Goal: Information Seeking & Learning: Learn about a topic

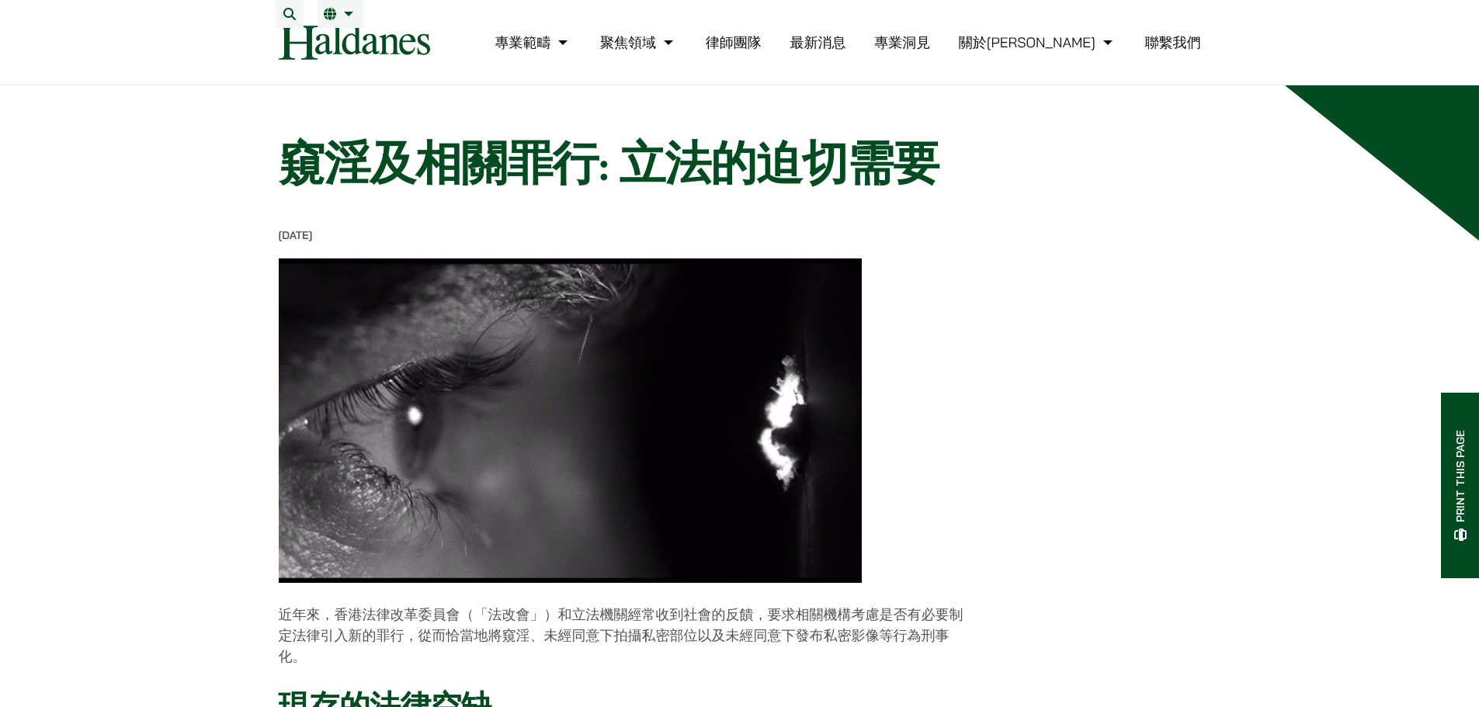
click at [762, 51] on link "律師團隊" at bounding box center [734, 42] width 56 height 18
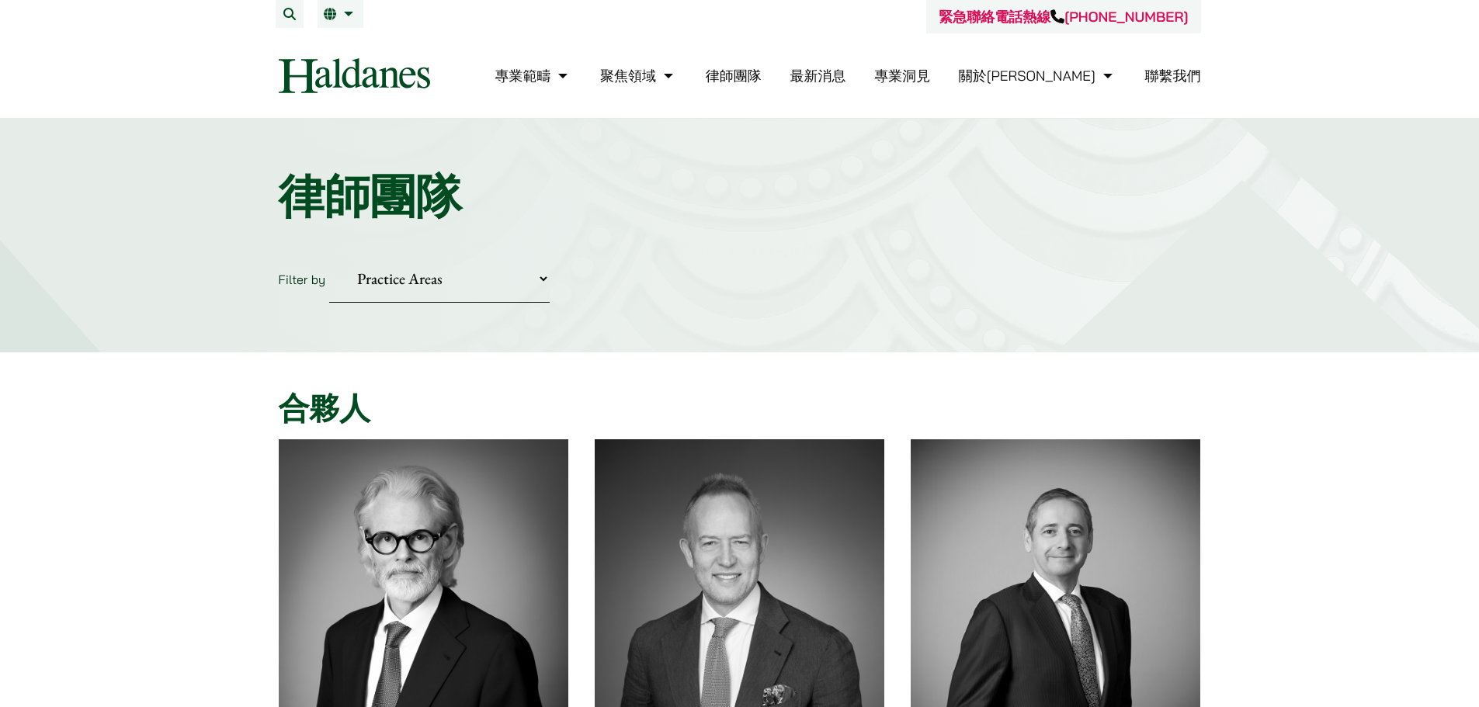
click at [482, 280] on select "Practice Areas 傳媒、娛樂及體育事務 公司及商業業務 刑事辯護 反壟斷和競爭法 婚姻及家事法 欺詐、資產追踪和追討 民事訴訟及爭議解決 物業及物…" at bounding box center [439, 278] width 221 height 47
click at [687, 193] on h1 "律師團隊" at bounding box center [740, 197] width 923 height 56
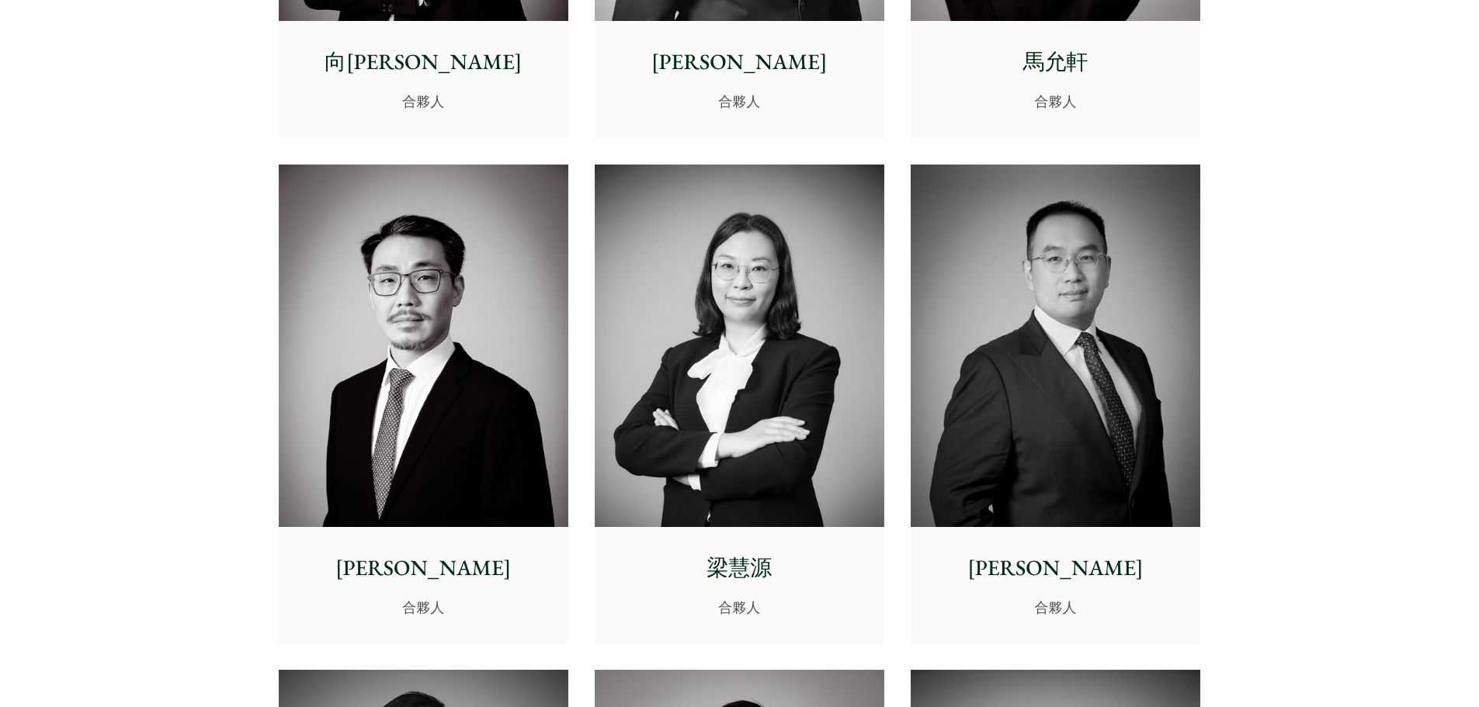
scroll to position [2309, 0]
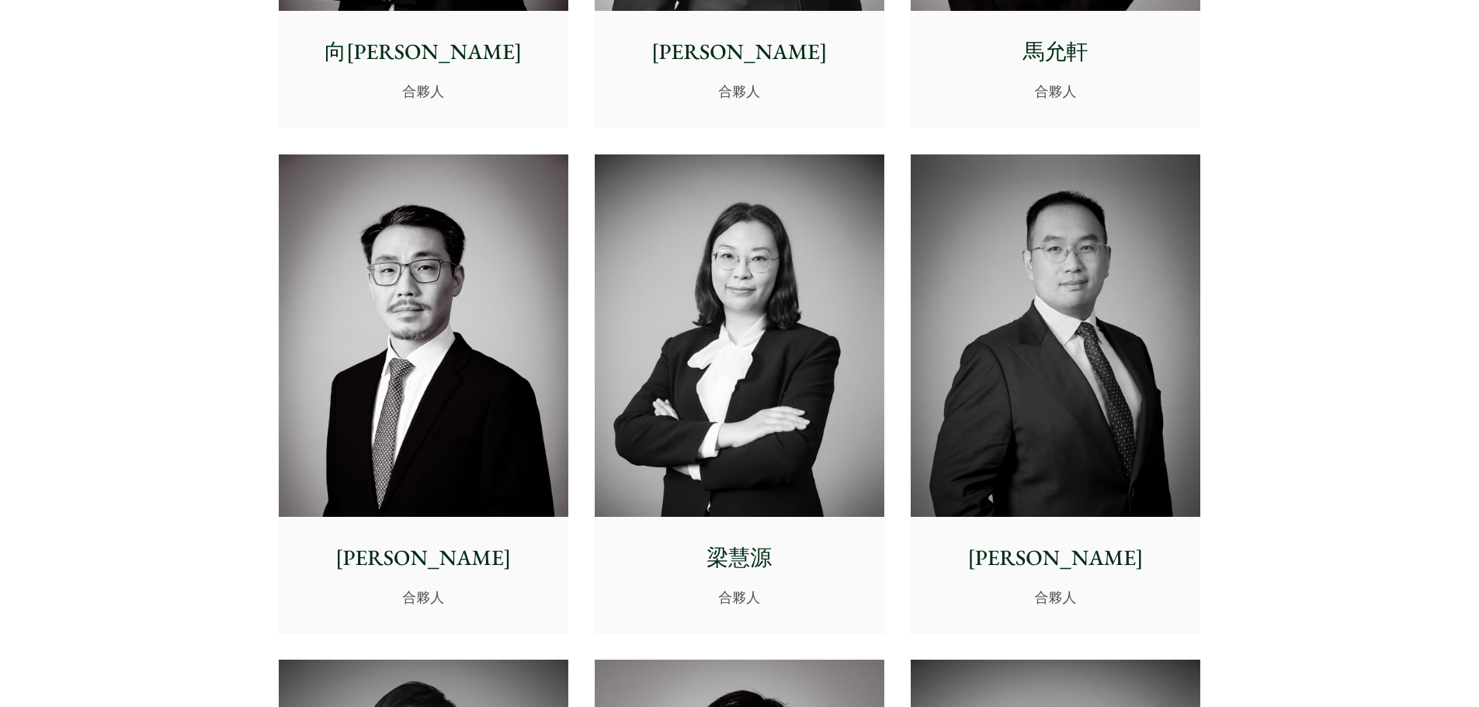
click at [1044, 342] on img at bounding box center [1056, 336] width 290 height 363
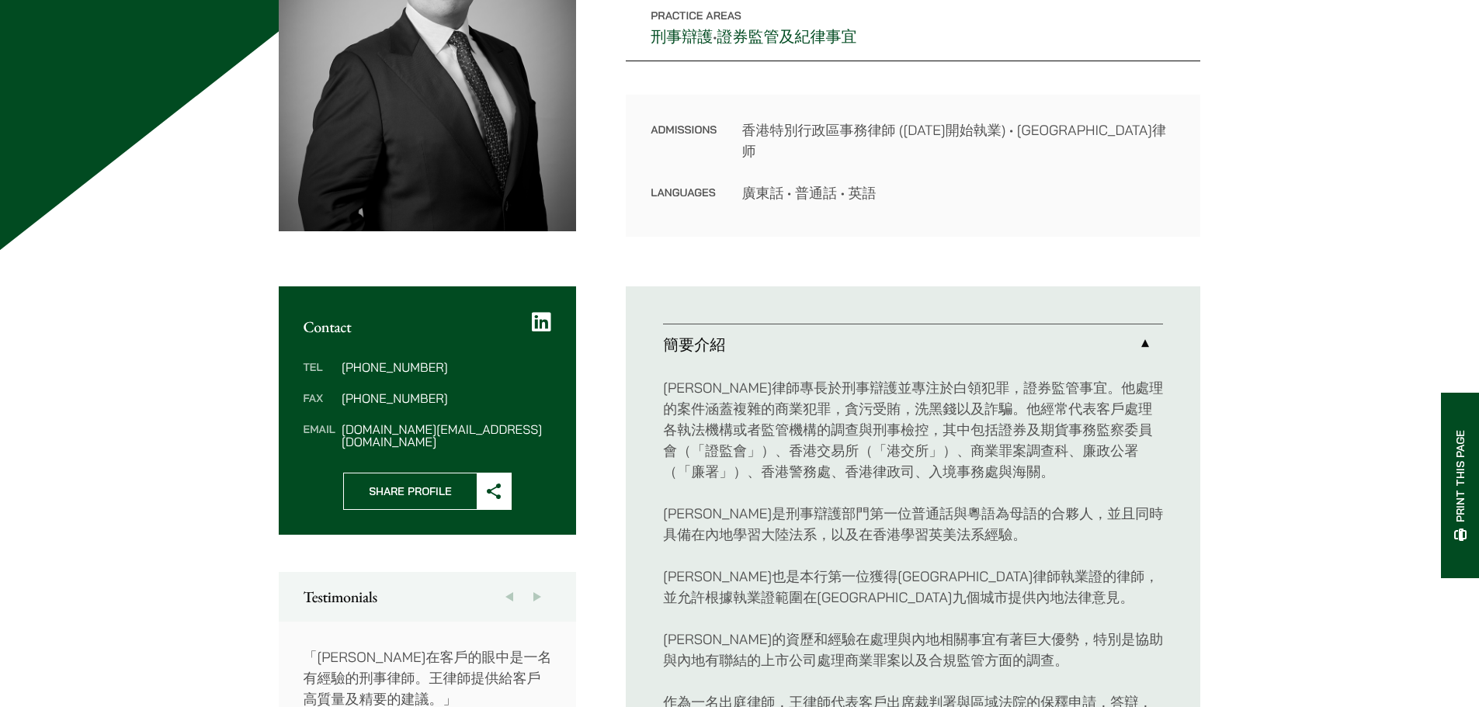
scroll to position [311, 0]
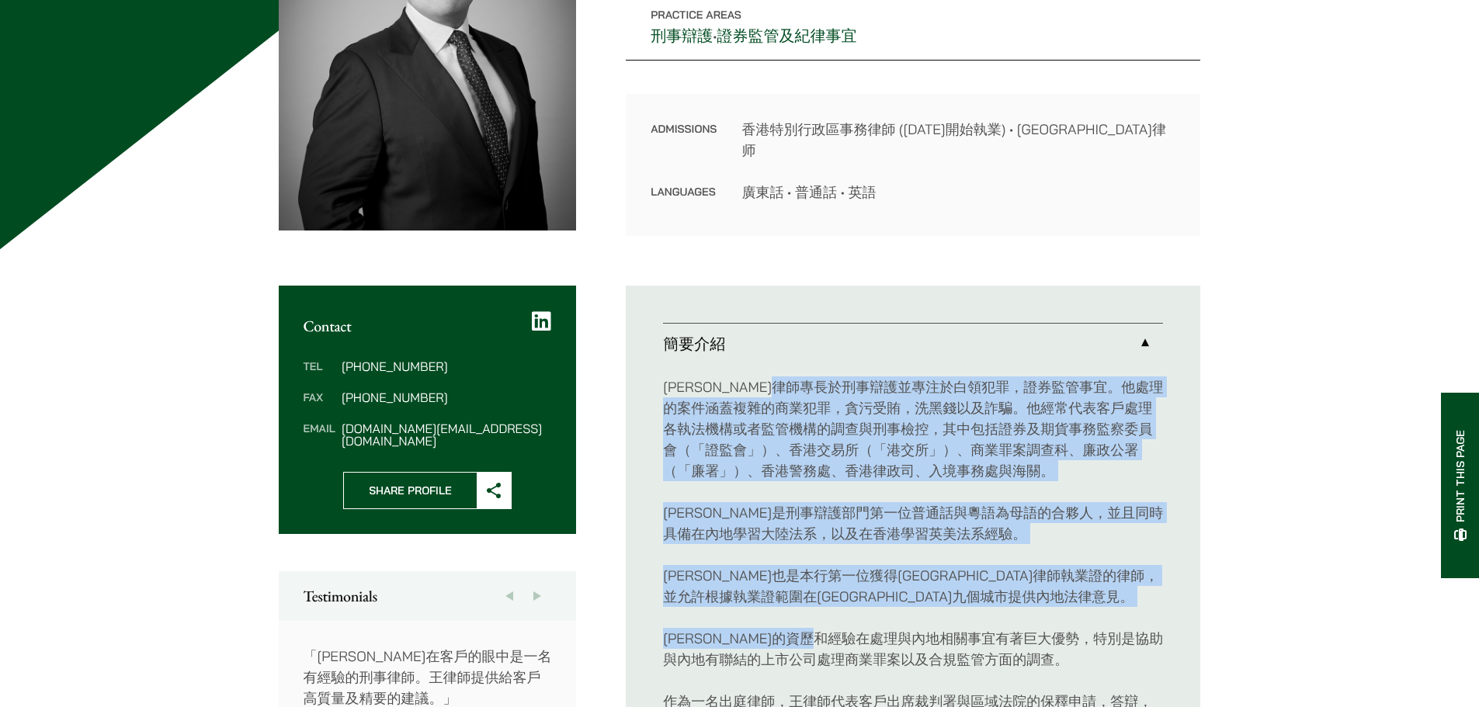
drag, startPoint x: 840, startPoint y: 384, endPoint x: 889, endPoint y: 626, distance: 246.4
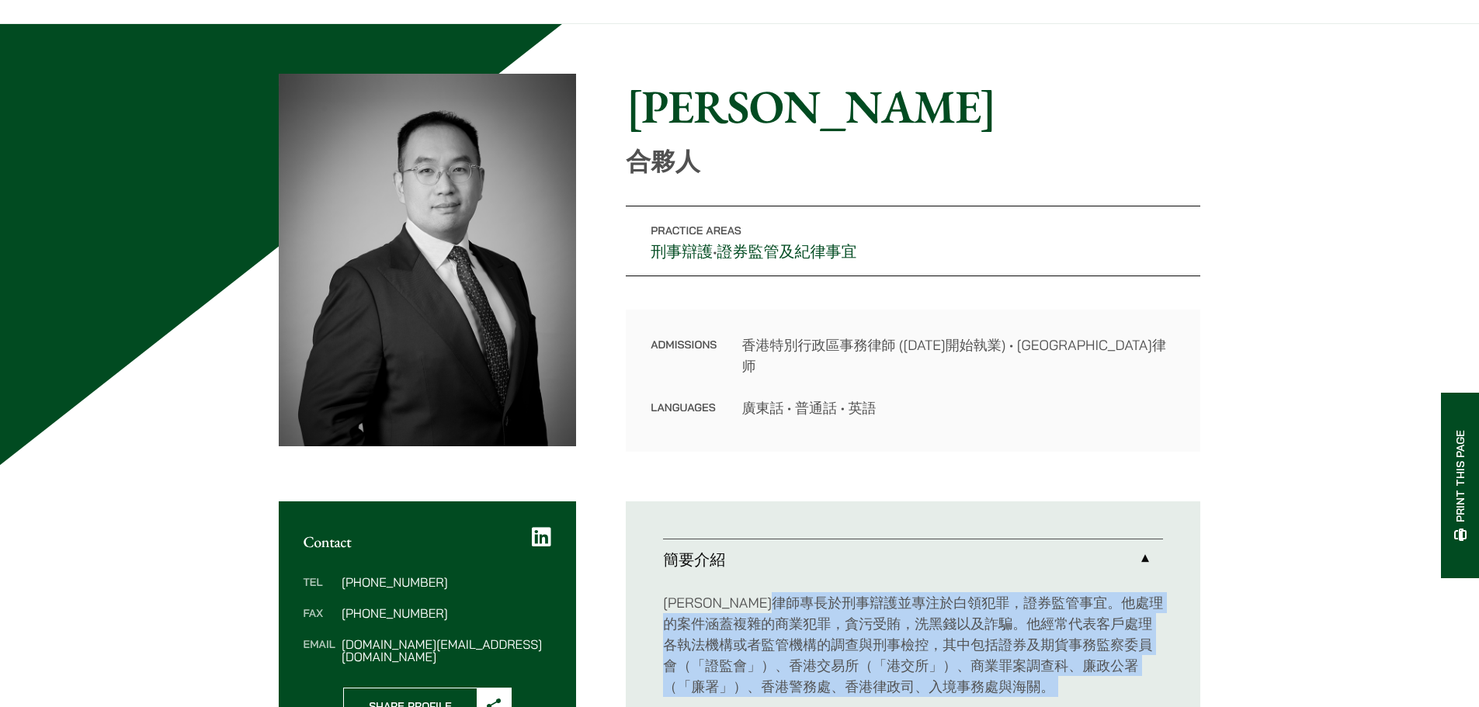
scroll to position [0, 0]
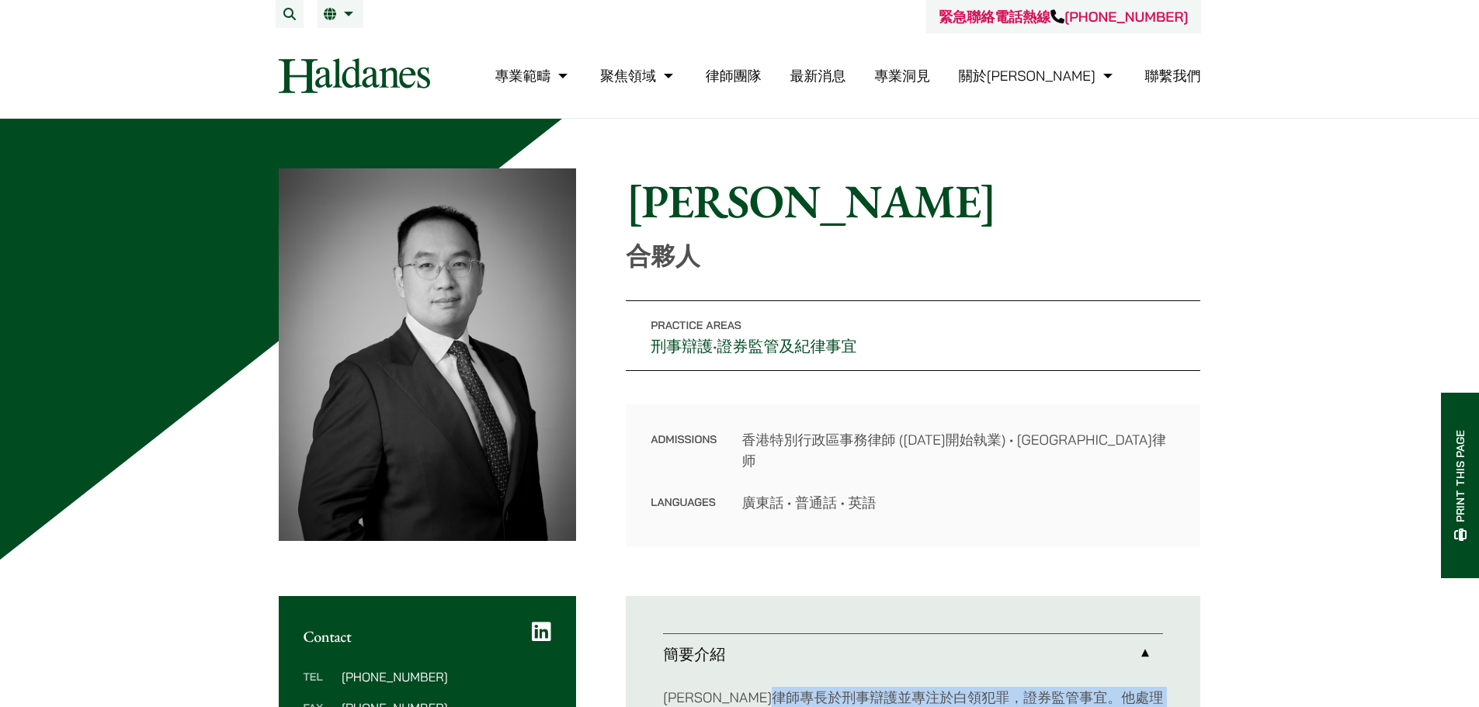
click at [762, 82] on link "律師團隊" at bounding box center [734, 76] width 56 height 18
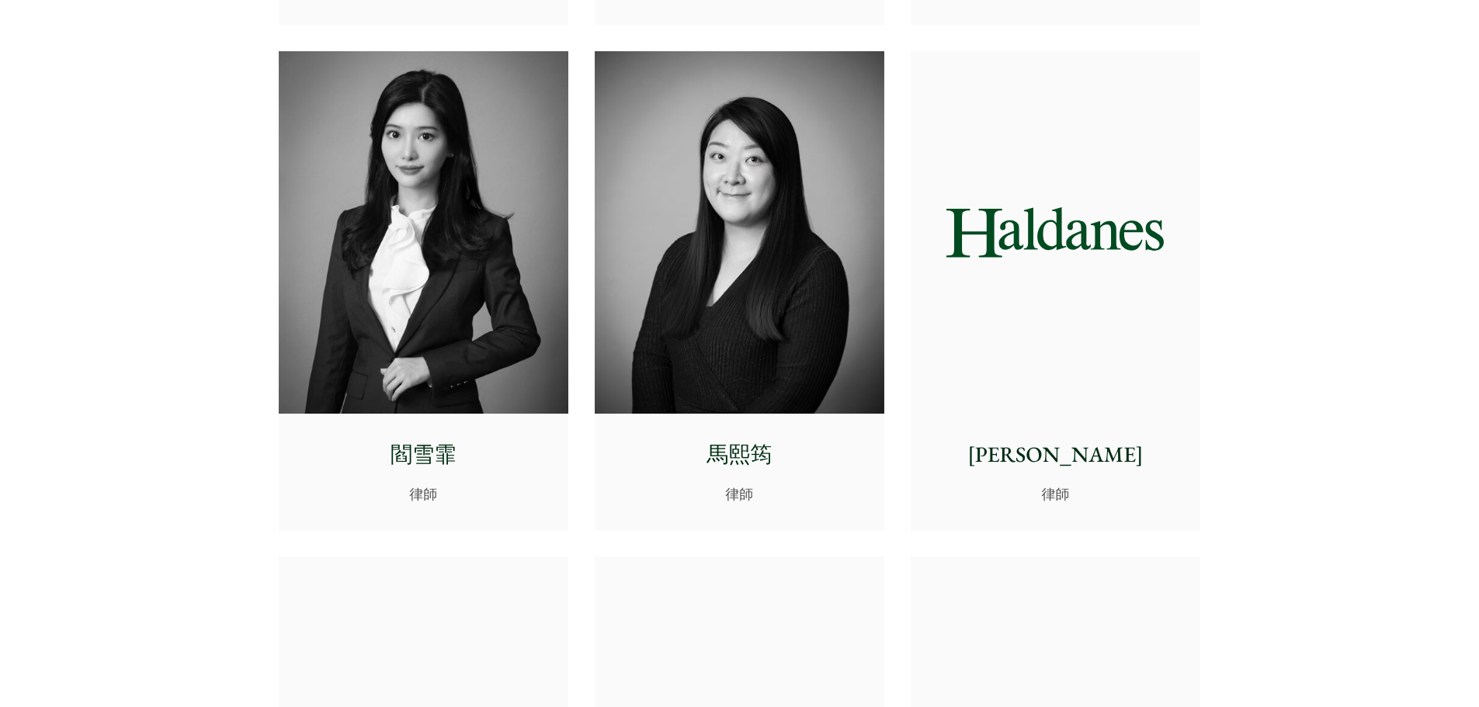
scroll to position [4521, 0]
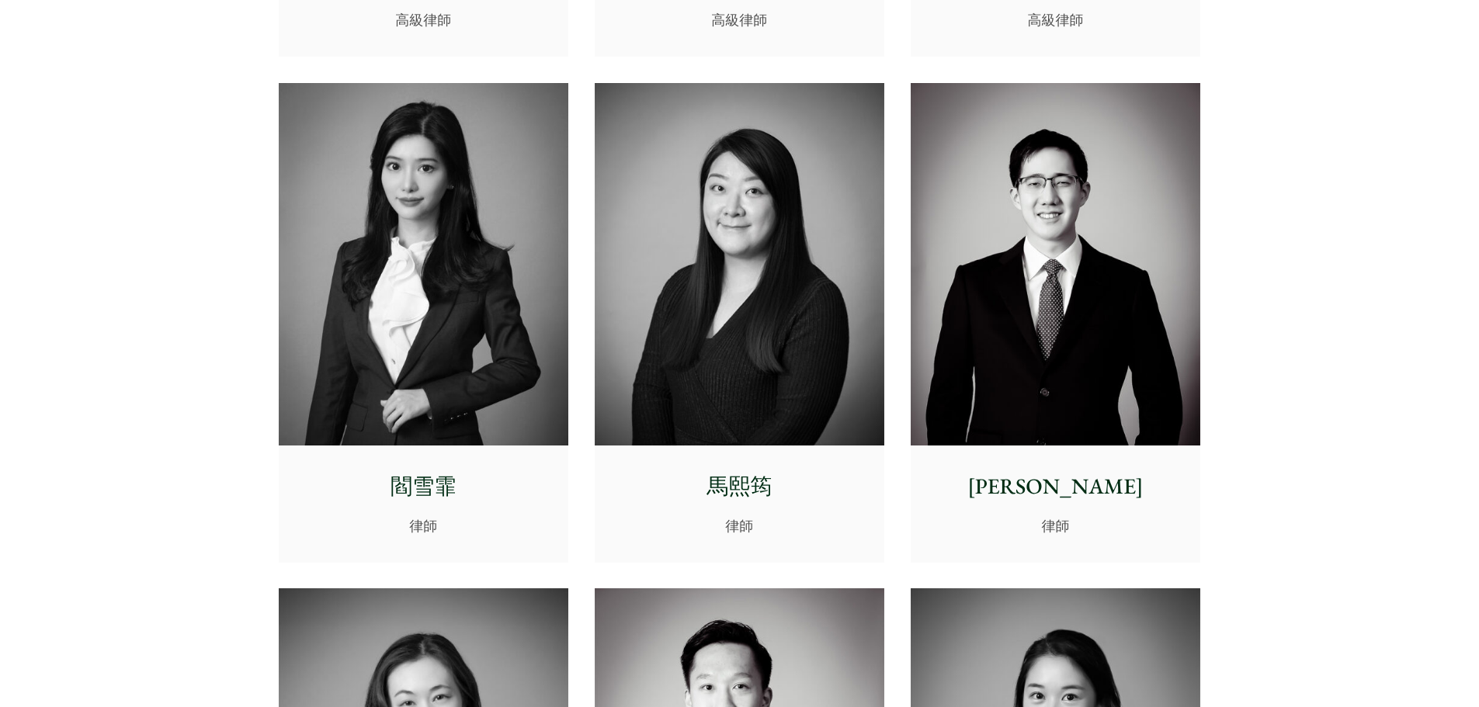
click at [457, 488] on p "閻雪霏" at bounding box center [423, 487] width 265 height 33
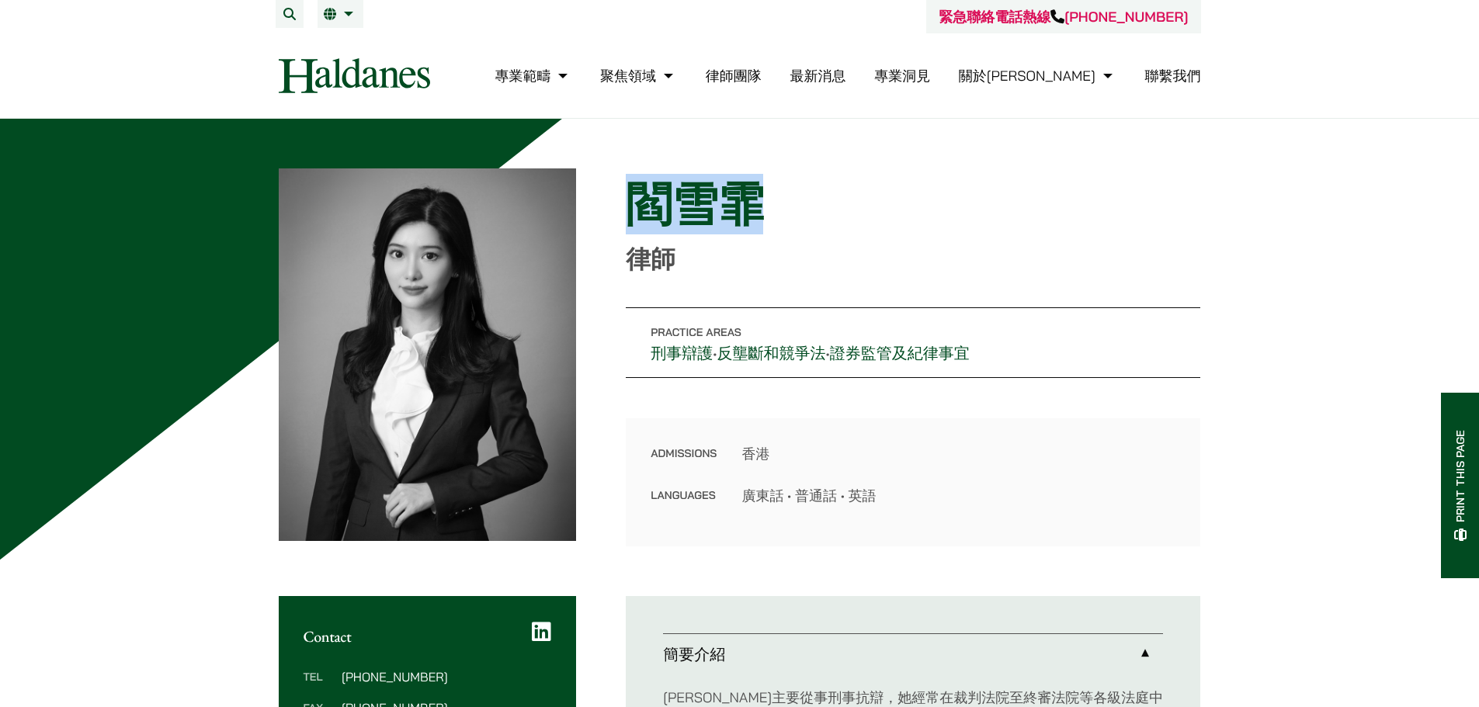
drag, startPoint x: 776, startPoint y: 217, endPoint x: 643, endPoint y: 218, distance: 132.8
click at [624, 222] on div "Home » Lawyers » [PERSON_NAME] [PERSON_NAME] 律師 Practice Areas 刑事辯護 • 反壟斷和競爭法 •…" at bounding box center [740, 358] width 923 height 378
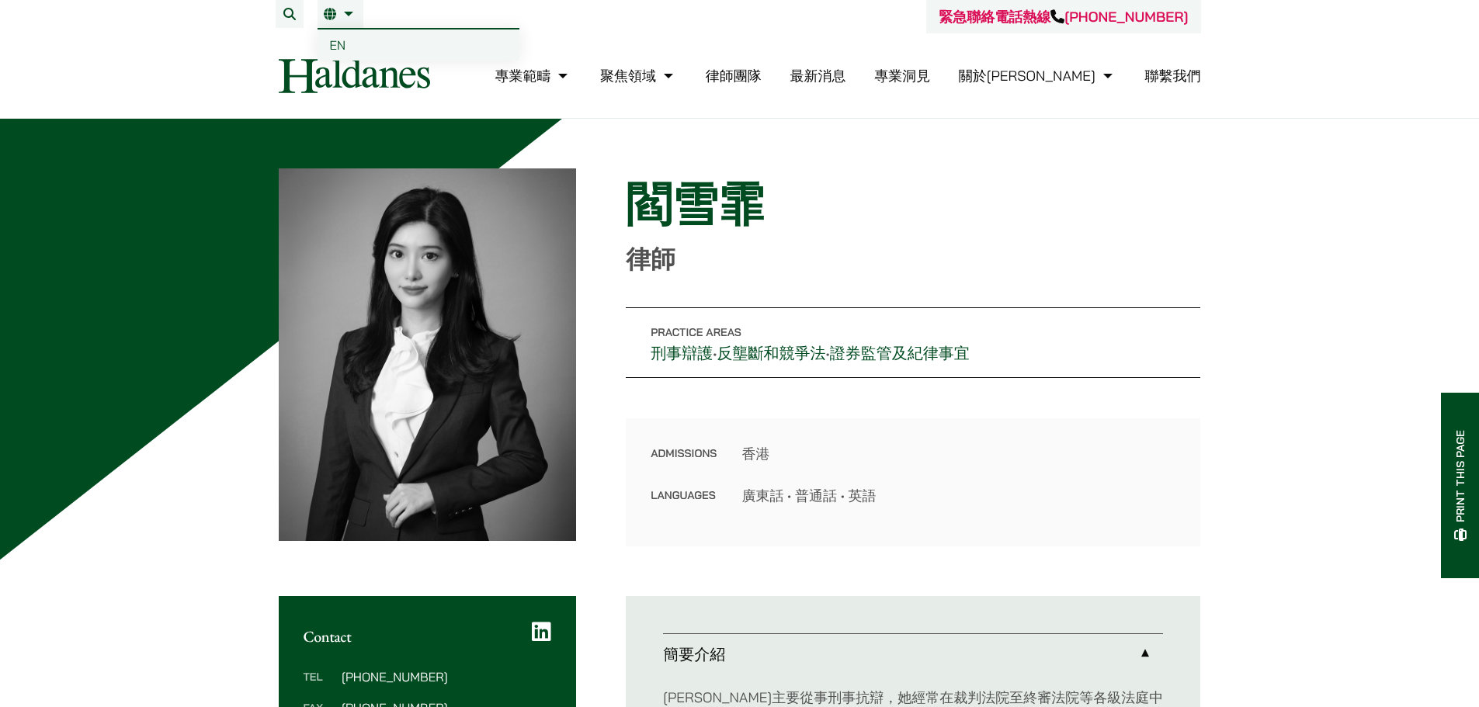
click at [338, 6] on li "繁 EN" at bounding box center [341, 14] width 46 height 28
click at [339, 41] on span "EN" at bounding box center [338, 45] width 16 height 16
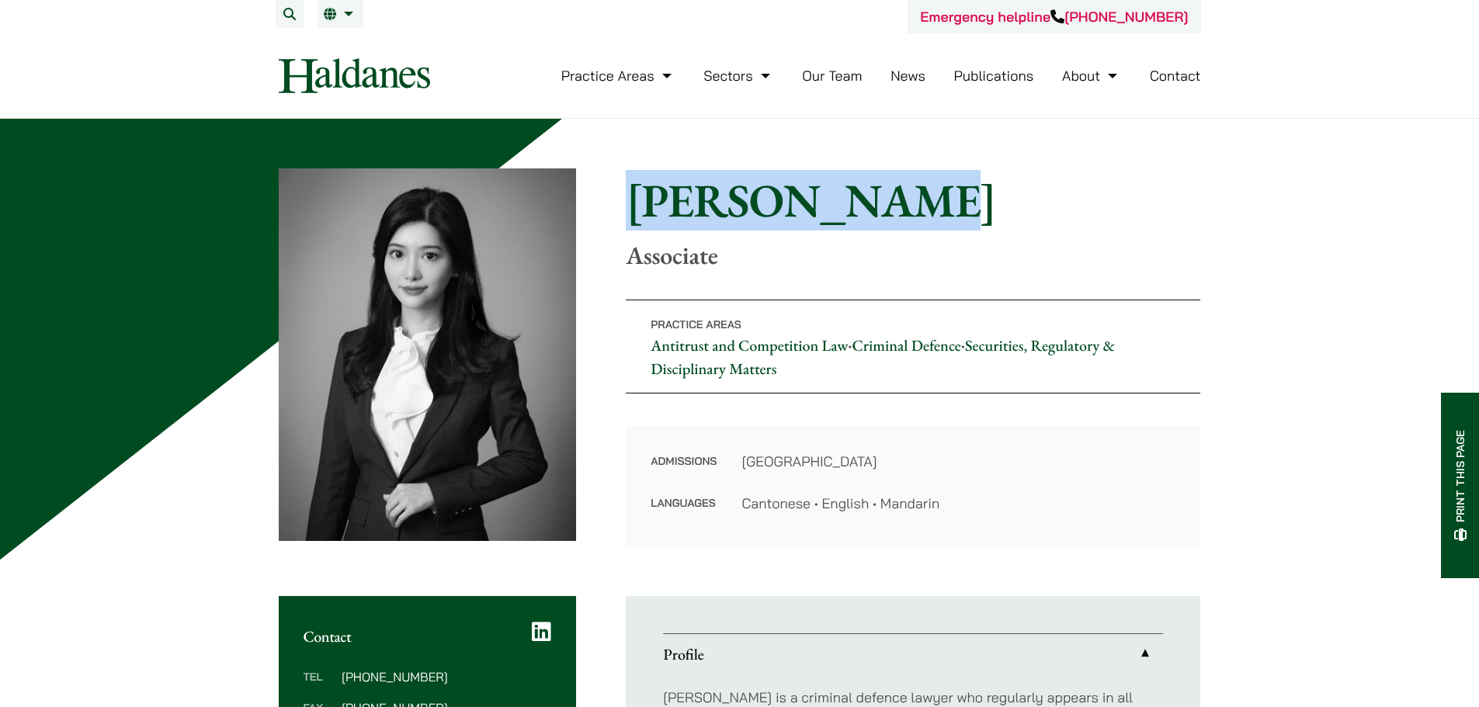
drag, startPoint x: 935, startPoint y: 218, endPoint x: 629, endPoint y: 223, distance: 306.0
click at [629, 223] on h1 "[PERSON_NAME]" at bounding box center [913, 200] width 575 height 56
copy h1 "[PERSON_NAME]"
click at [337, 43] on span "繁" at bounding box center [336, 45] width 12 height 16
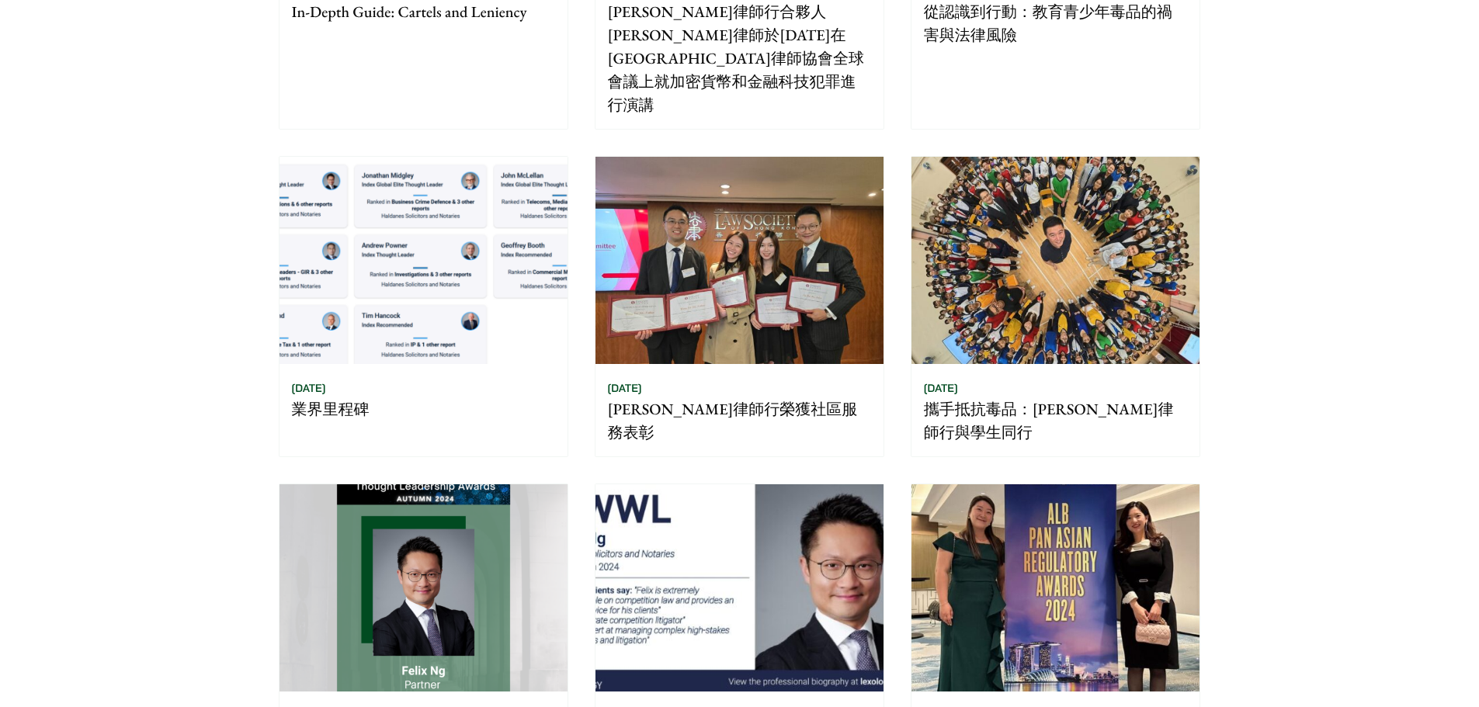
scroll to position [621, 0]
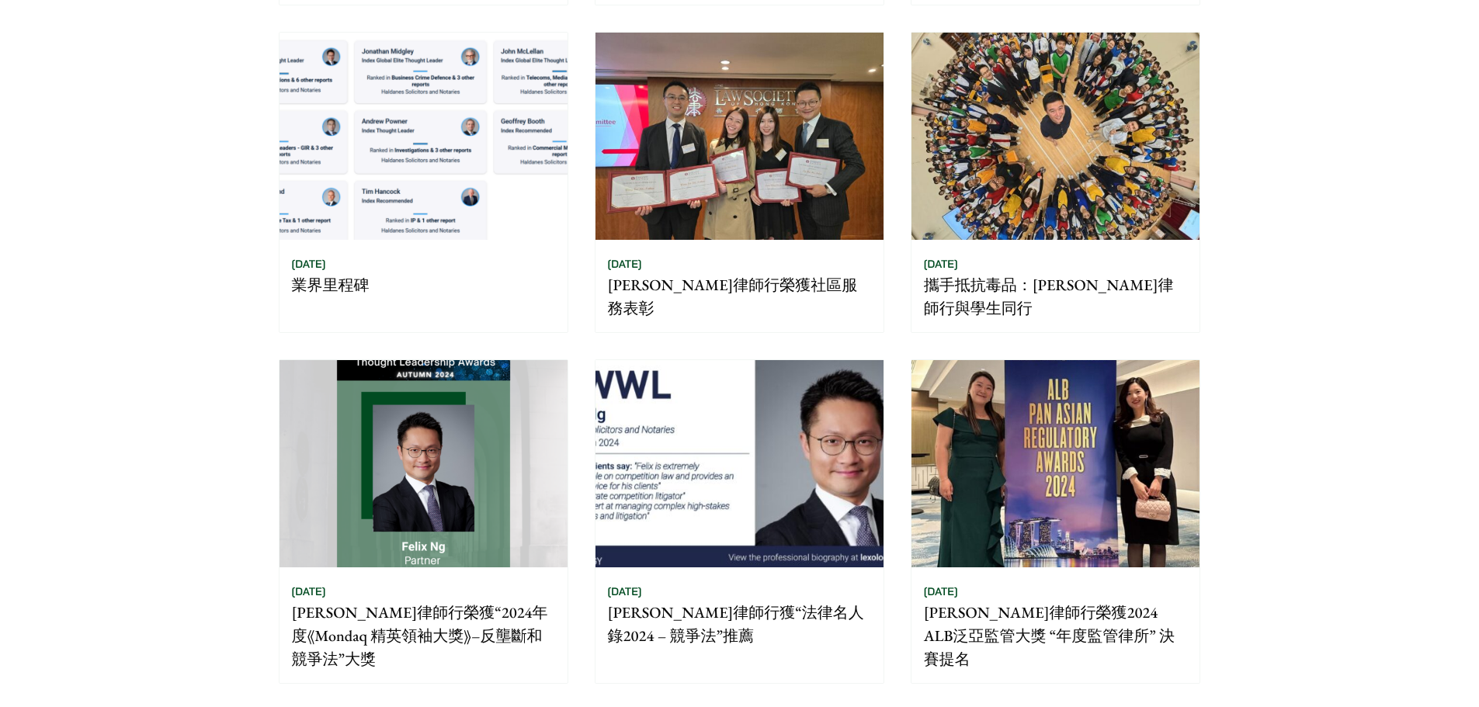
click at [1186, 469] on img at bounding box center [1056, 463] width 288 height 207
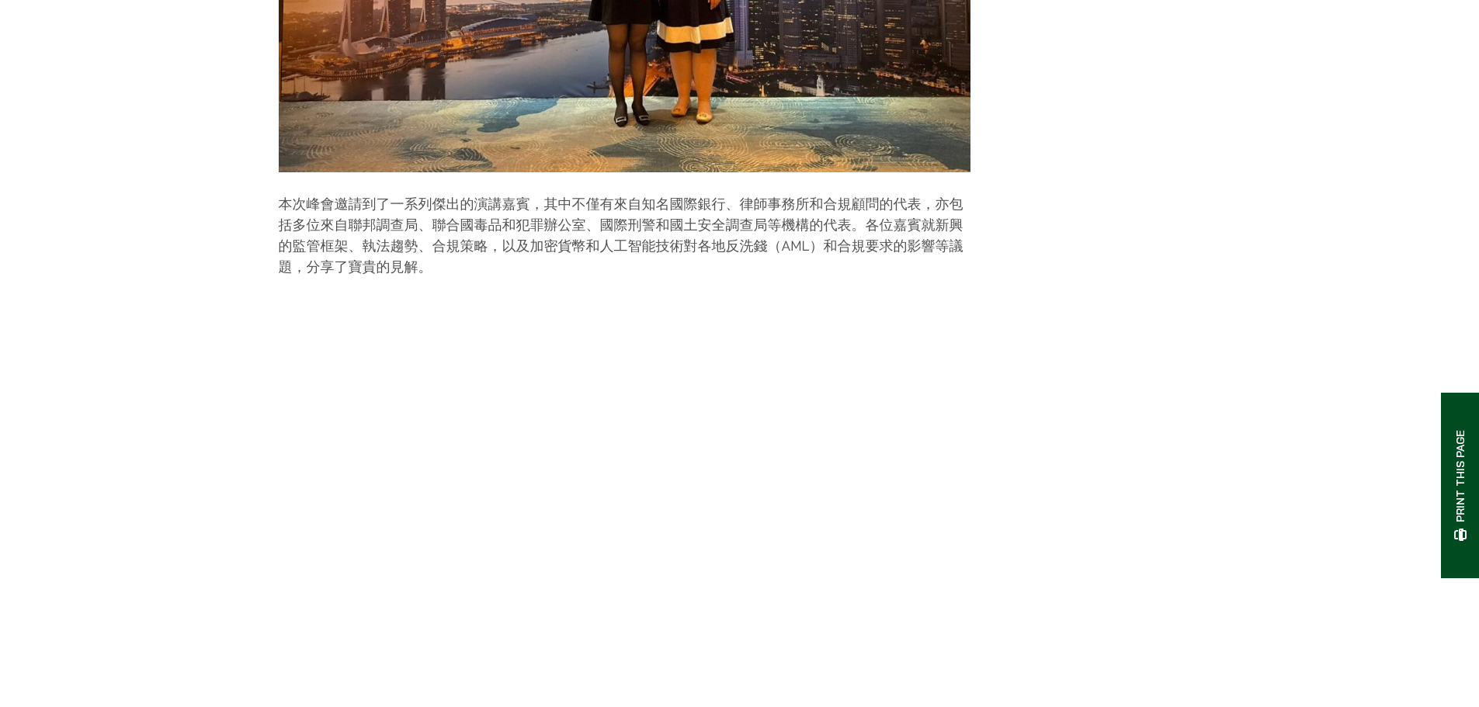
scroll to position [1553, 0]
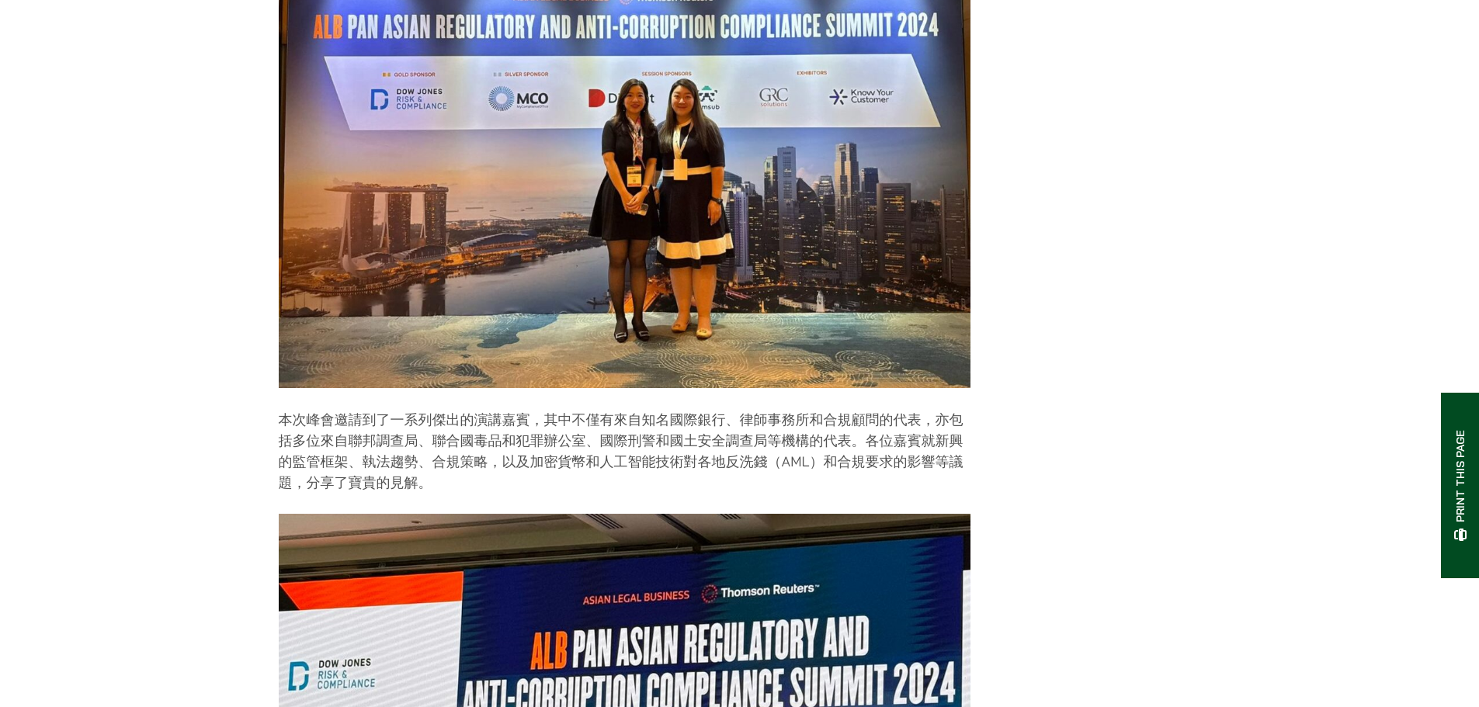
click at [602, 237] on img at bounding box center [625, 176] width 692 height 425
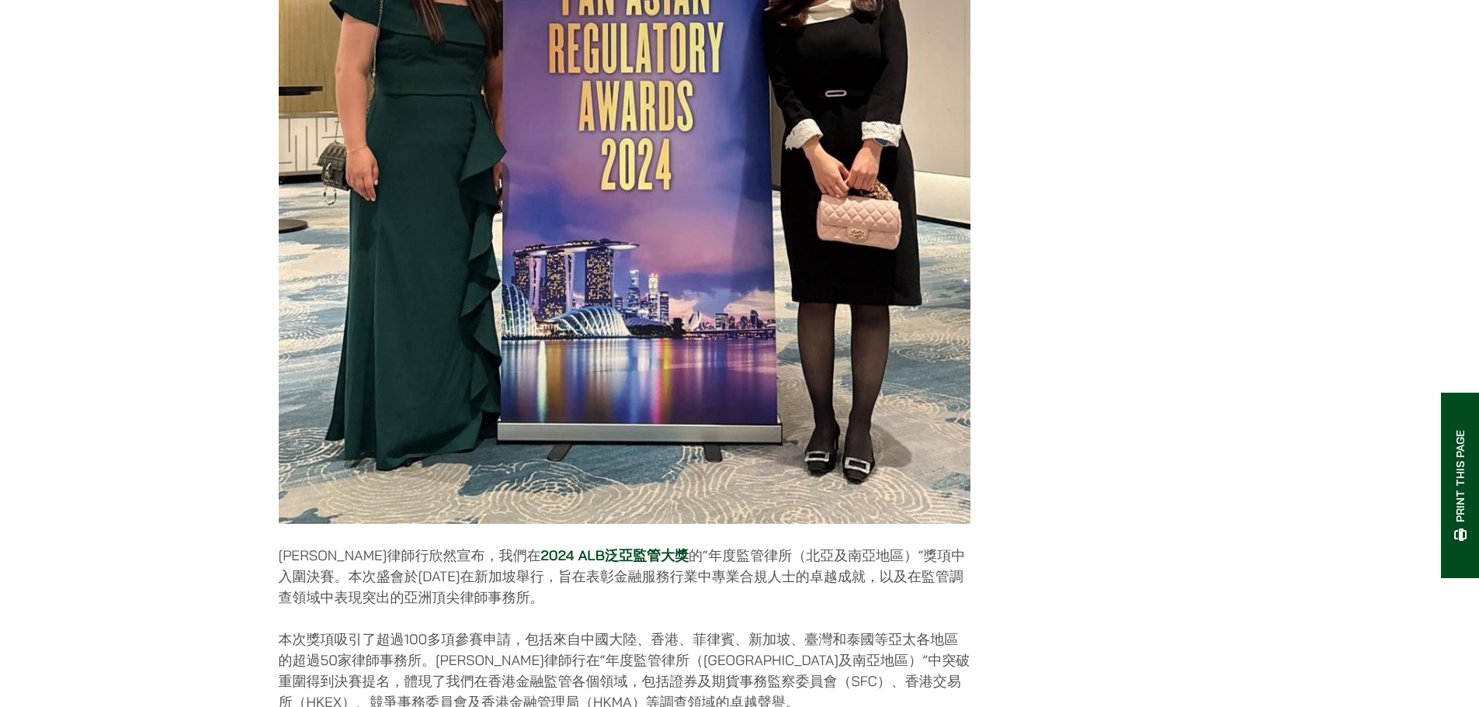
scroll to position [466, 0]
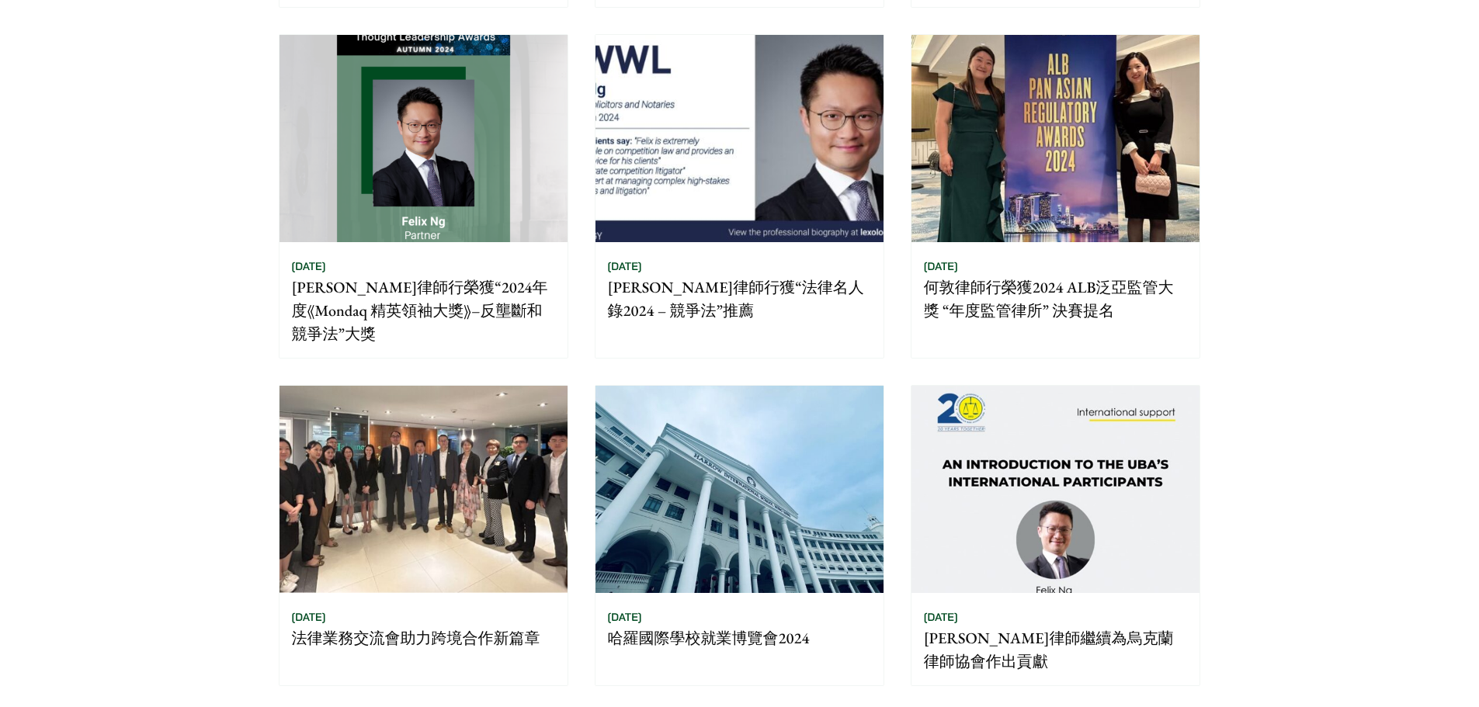
scroll to position [1087, 0]
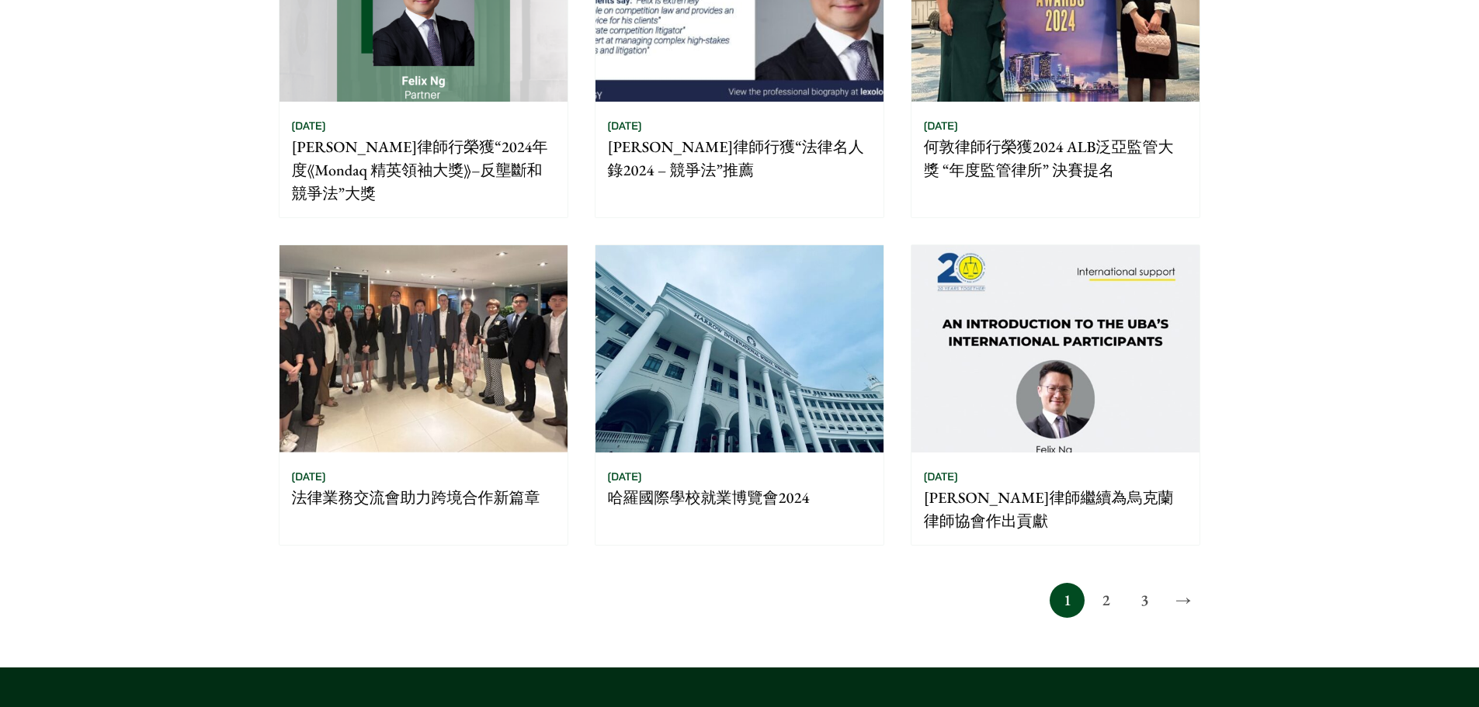
click at [434, 308] on img at bounding box center [424, 348] width 288 height 207
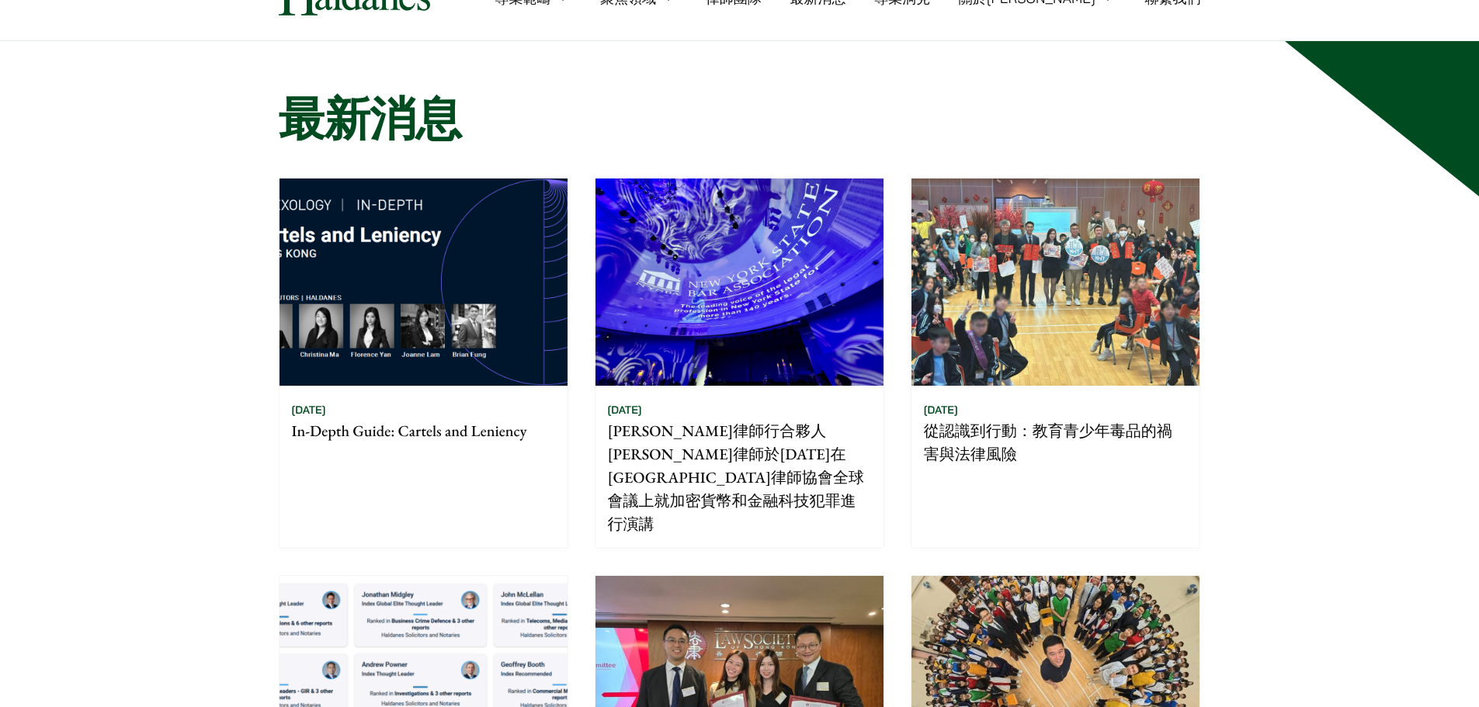
scroll to position [155, 0]
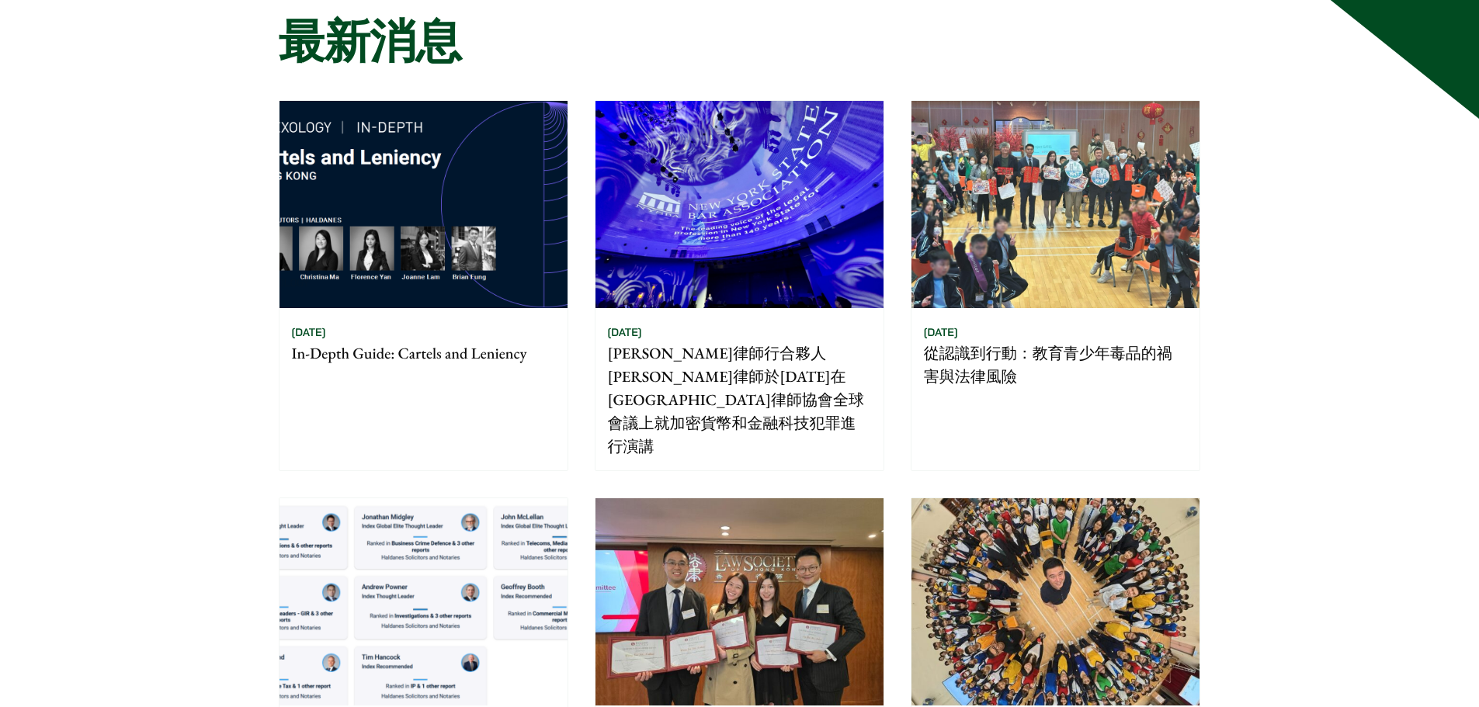
click at [1141, 177] on img at bounding box center [1056, 204] width 288 height 207
click at [486, 167] on img at bounding box center [424, 204] width 288 height 207
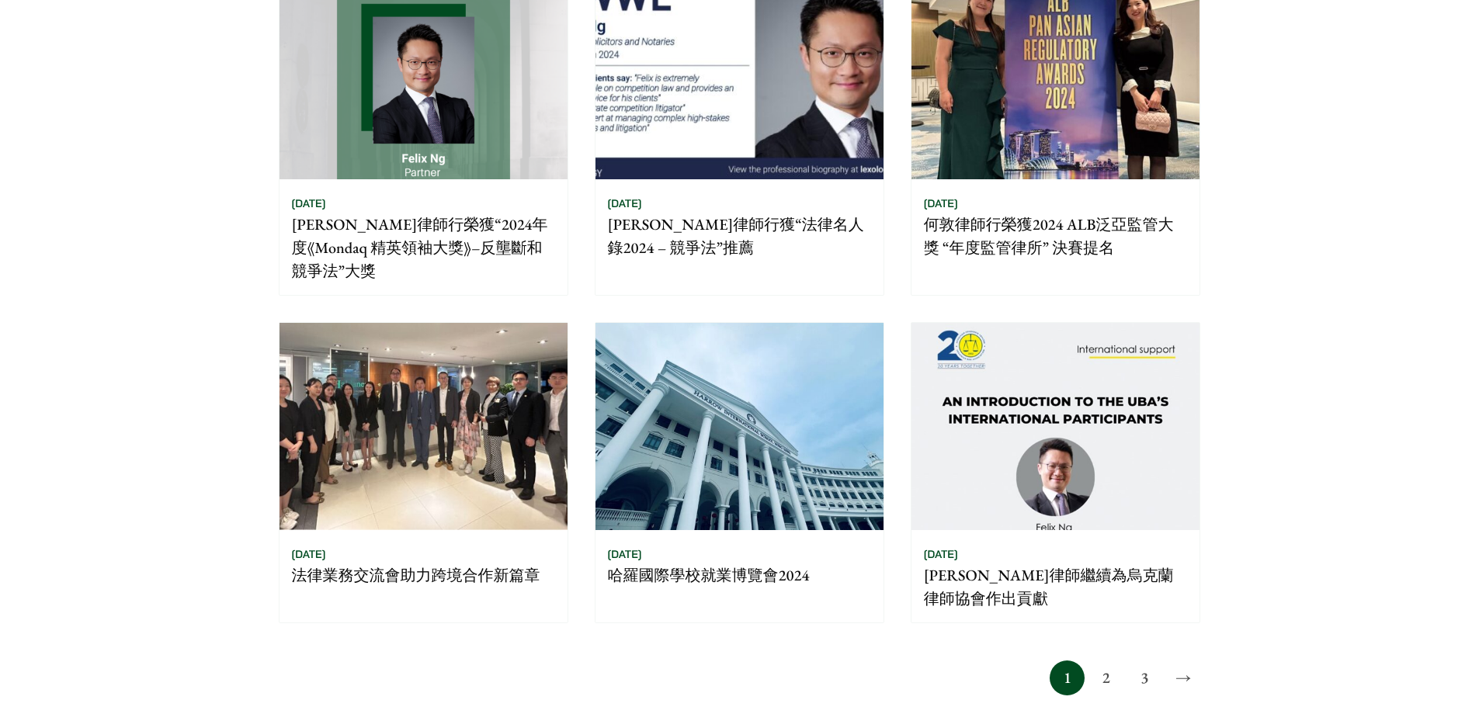
scroll to position [1087, 0]
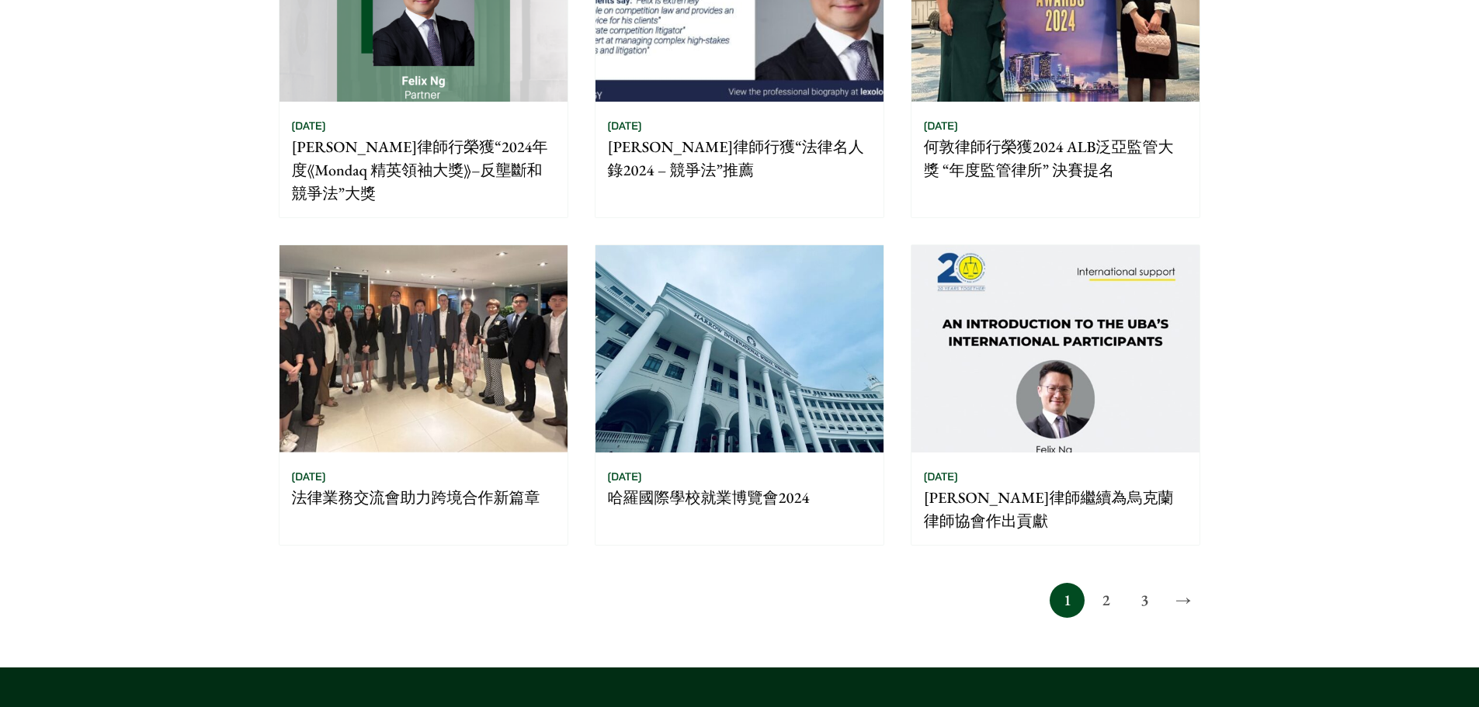
click at [1105, 583] on link "2" at bounding box center [1106, 600] width 35 height 35
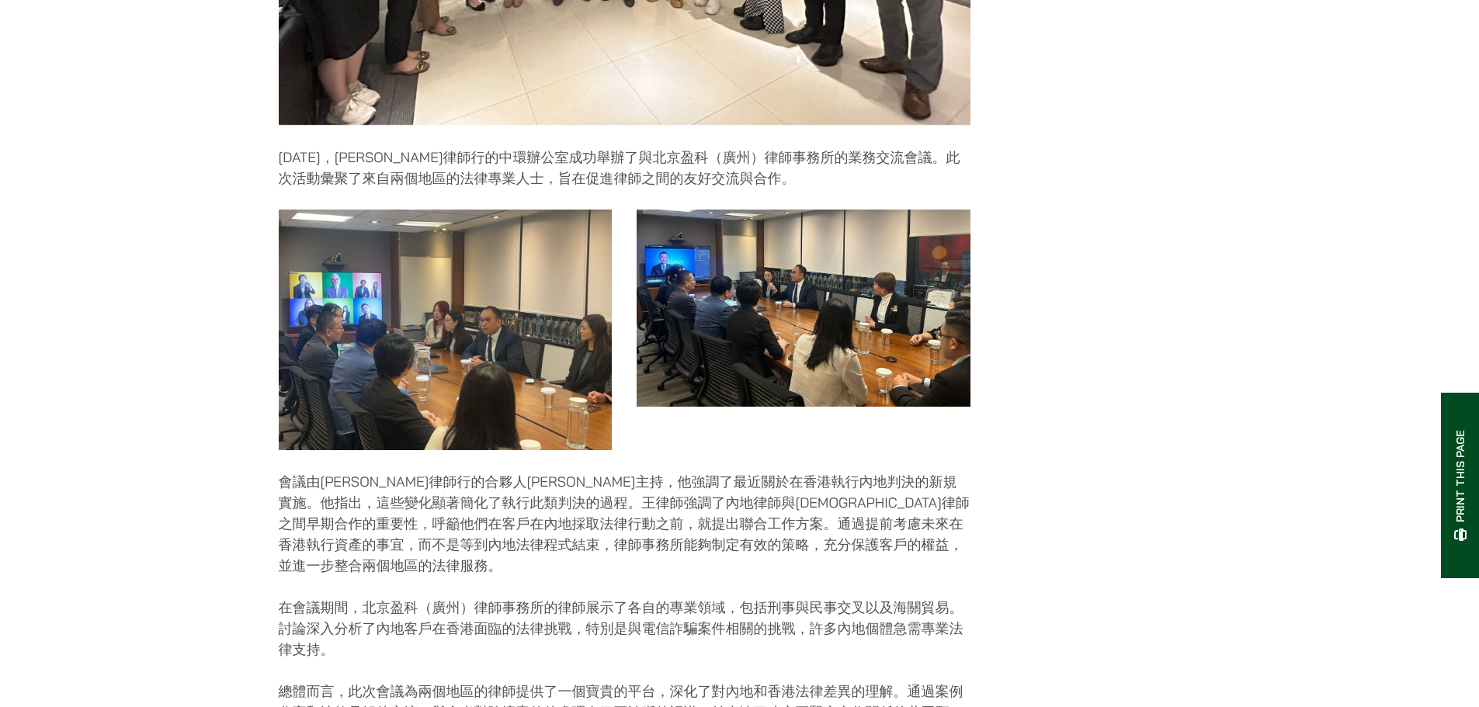
scroll to position [544, 0]
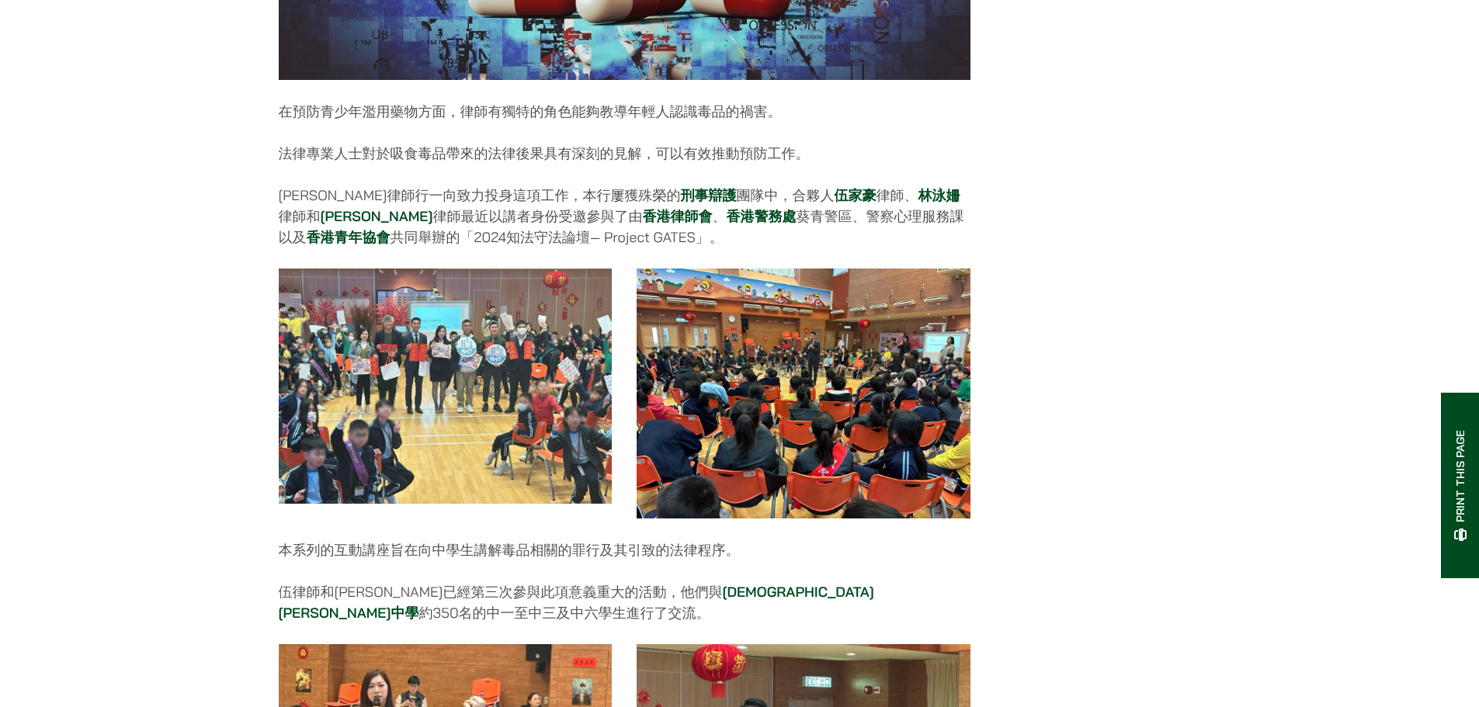
scroll to position [699, 0]
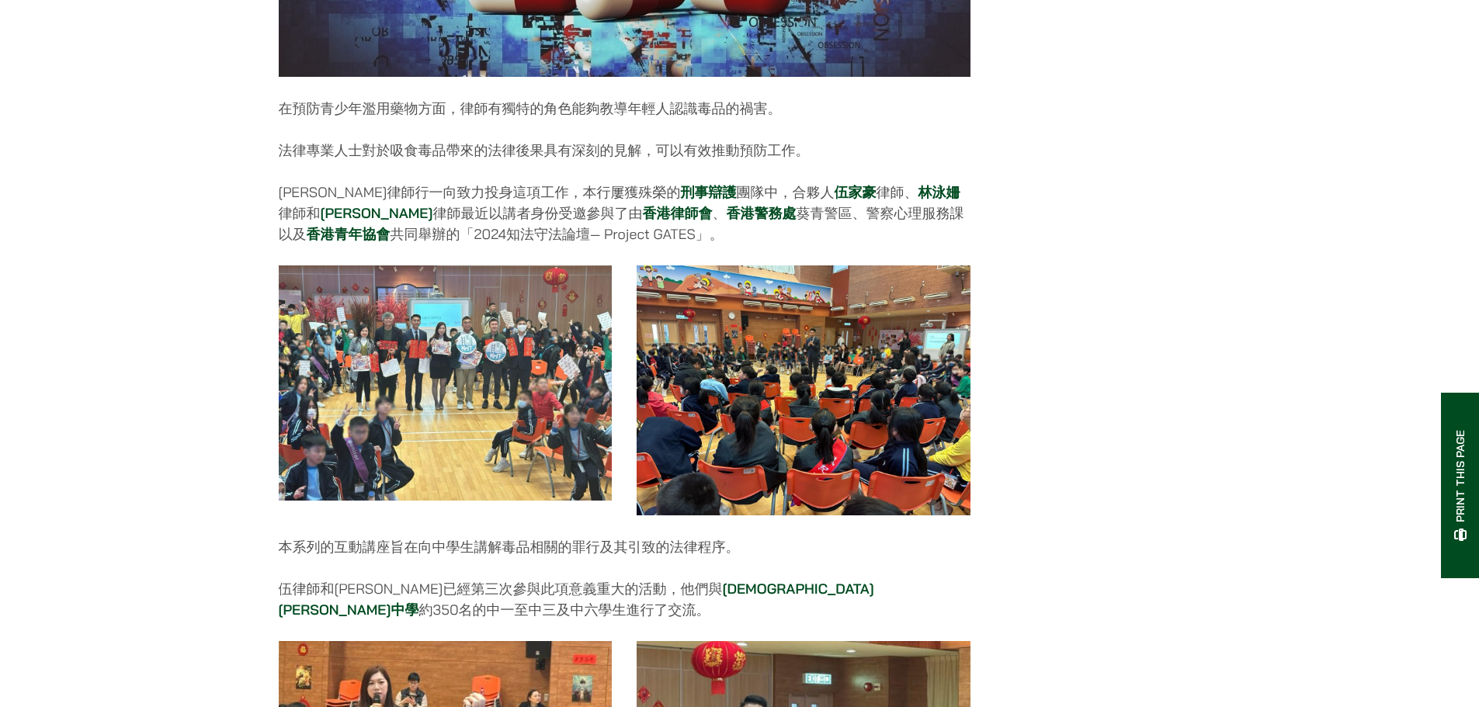
click at [475, 346] on img at bounding box center [446, 383] width 334 height 235
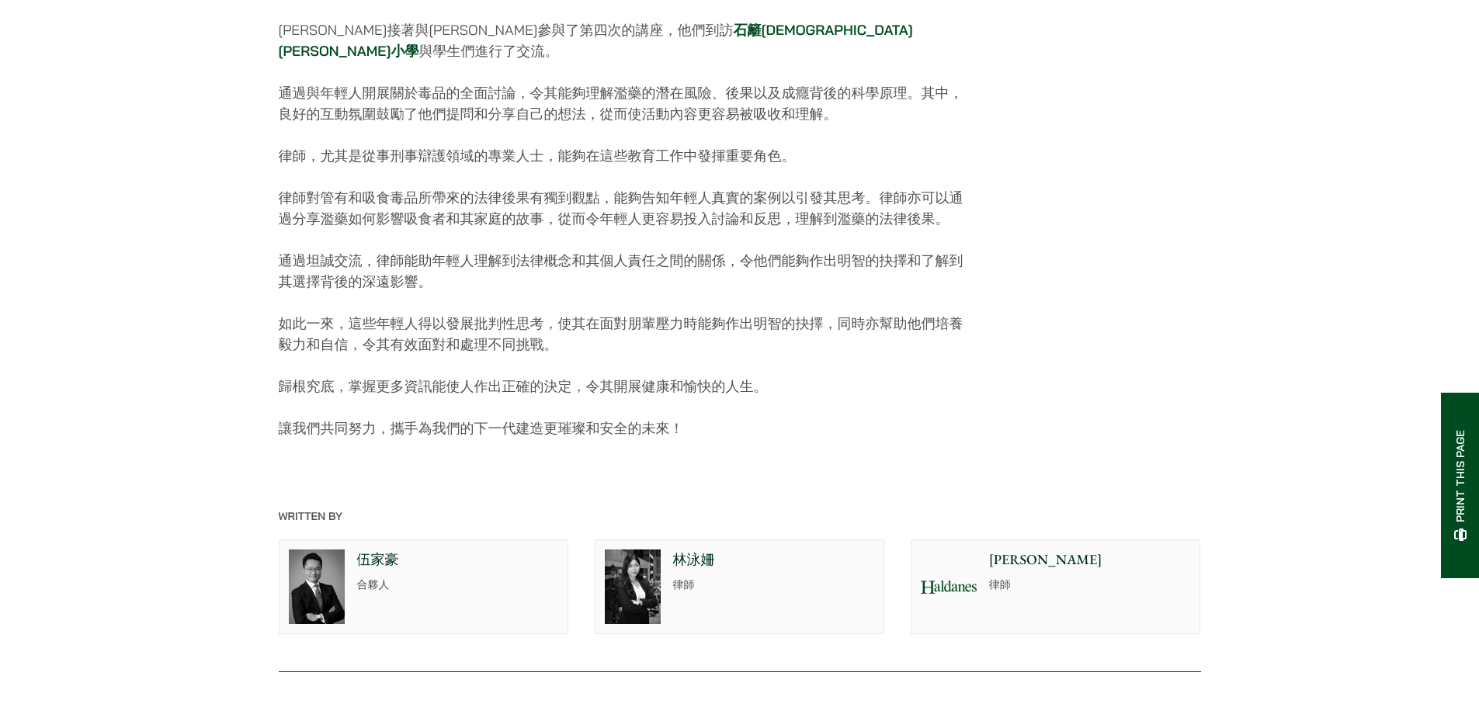
scroll to position [1864, 0]
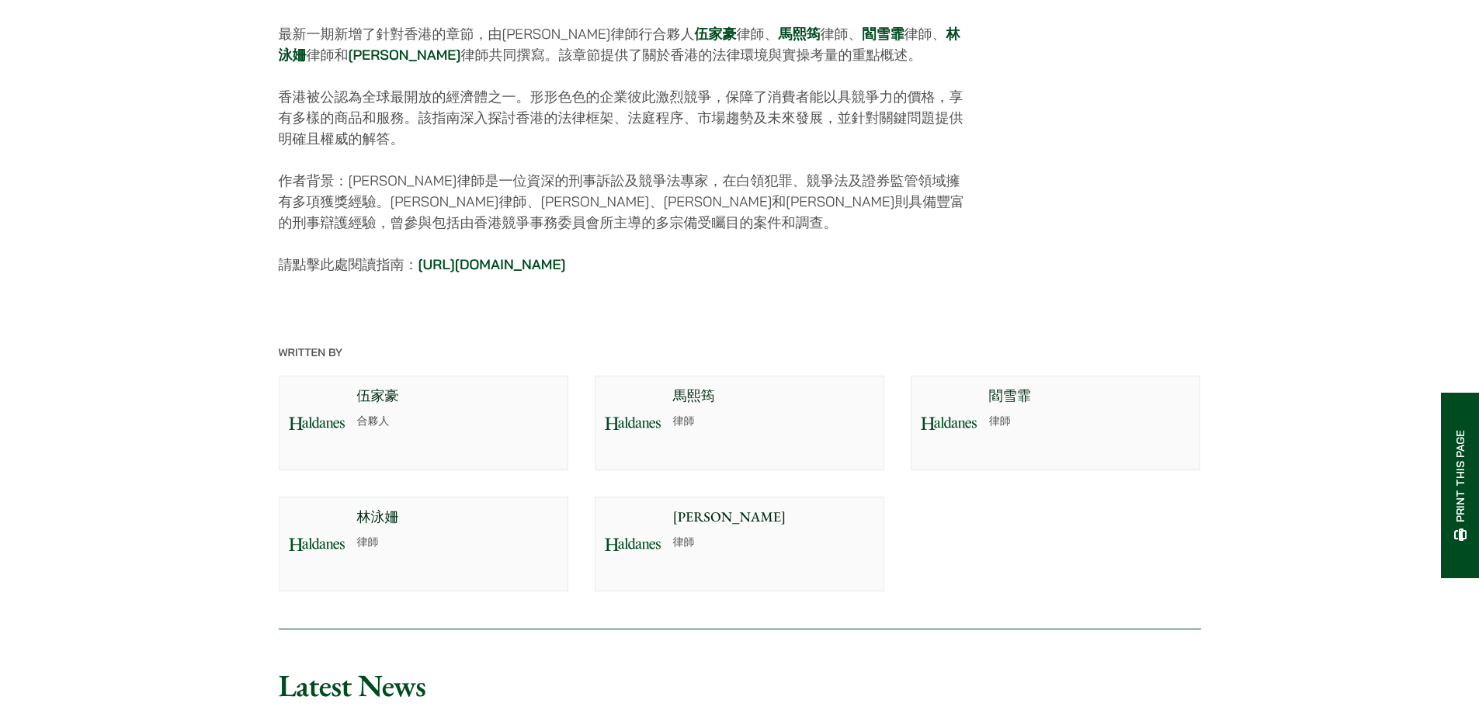
scroll to position [854, 0]
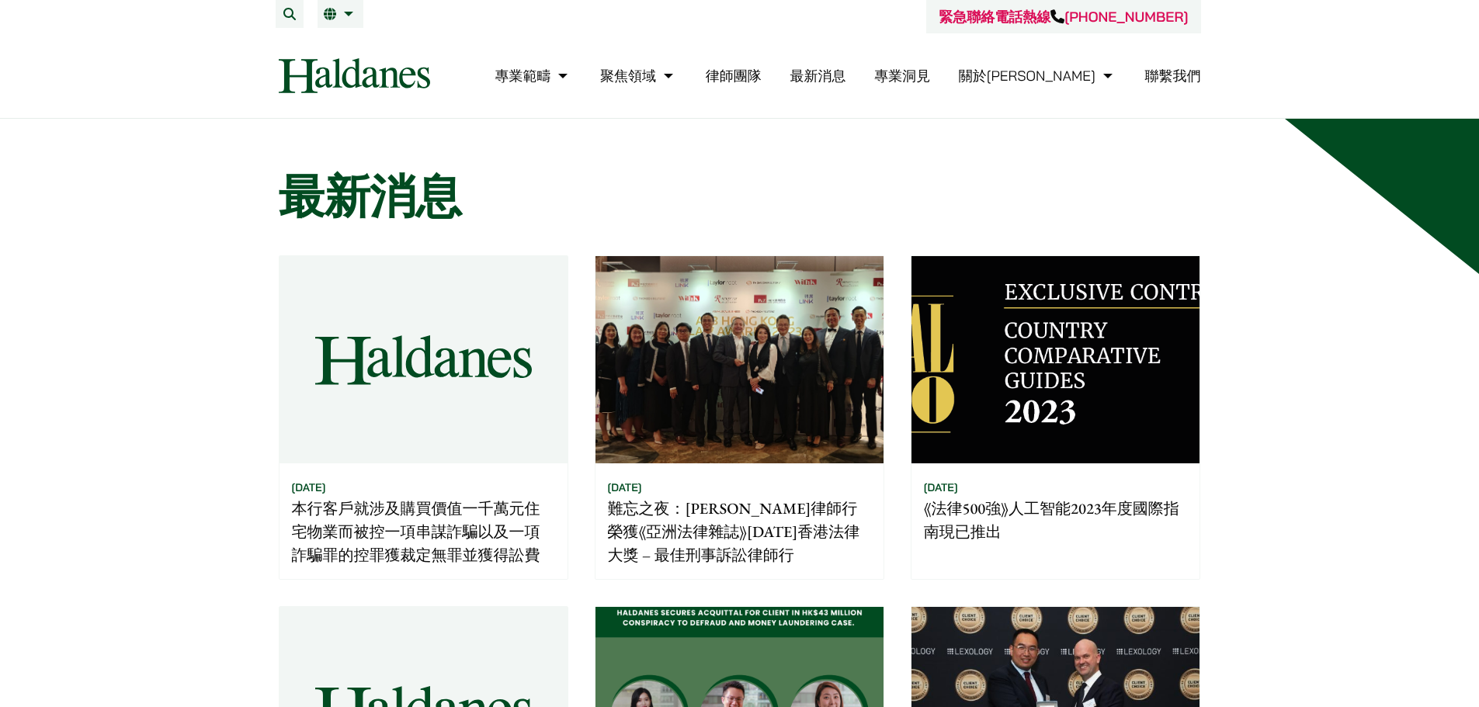
click at [756, 358] on img at bounding box center [740, 359] width 288 height 207
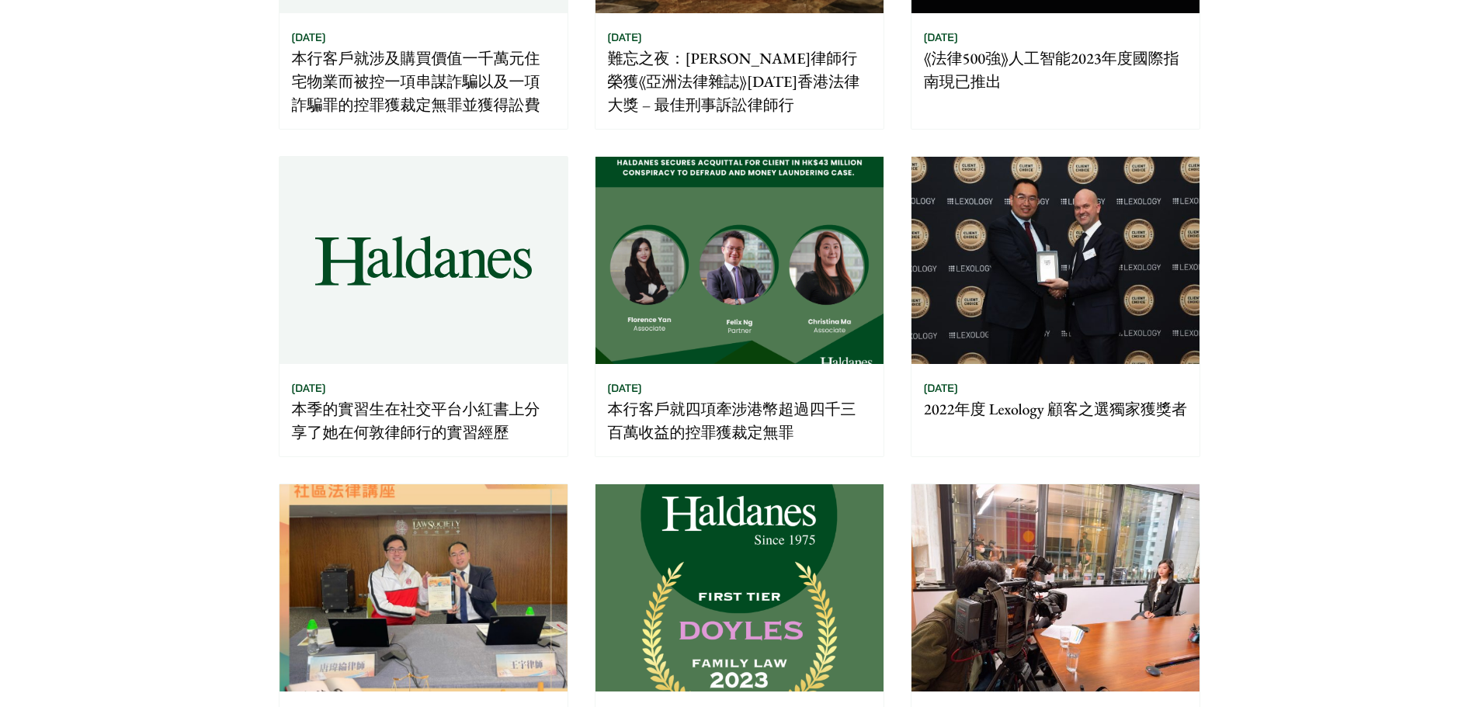
scroll to position [466, 0]
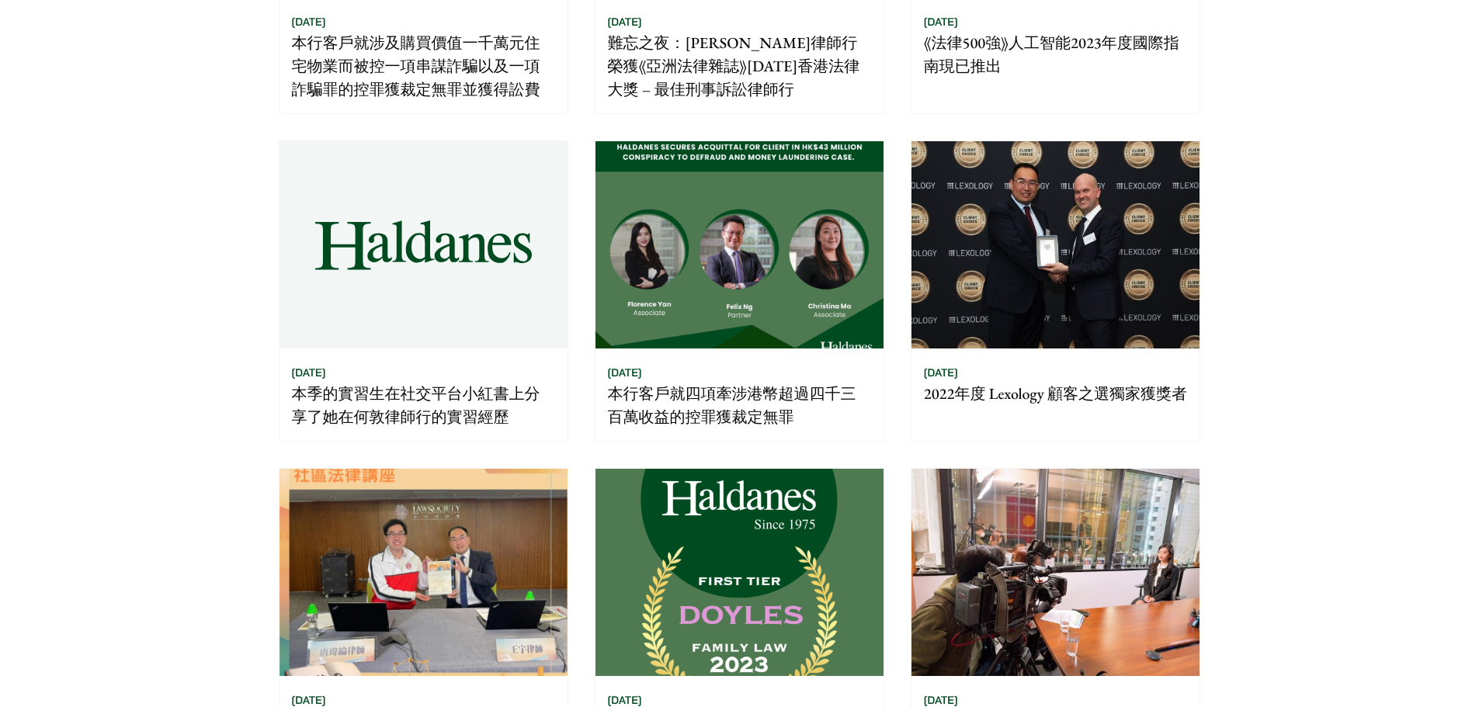
click at [694, 291] on img at bounding box center [740, 244] width 288 height 207
click at [753, 318] on img at bounding box center [740, 244] width 288 height 207
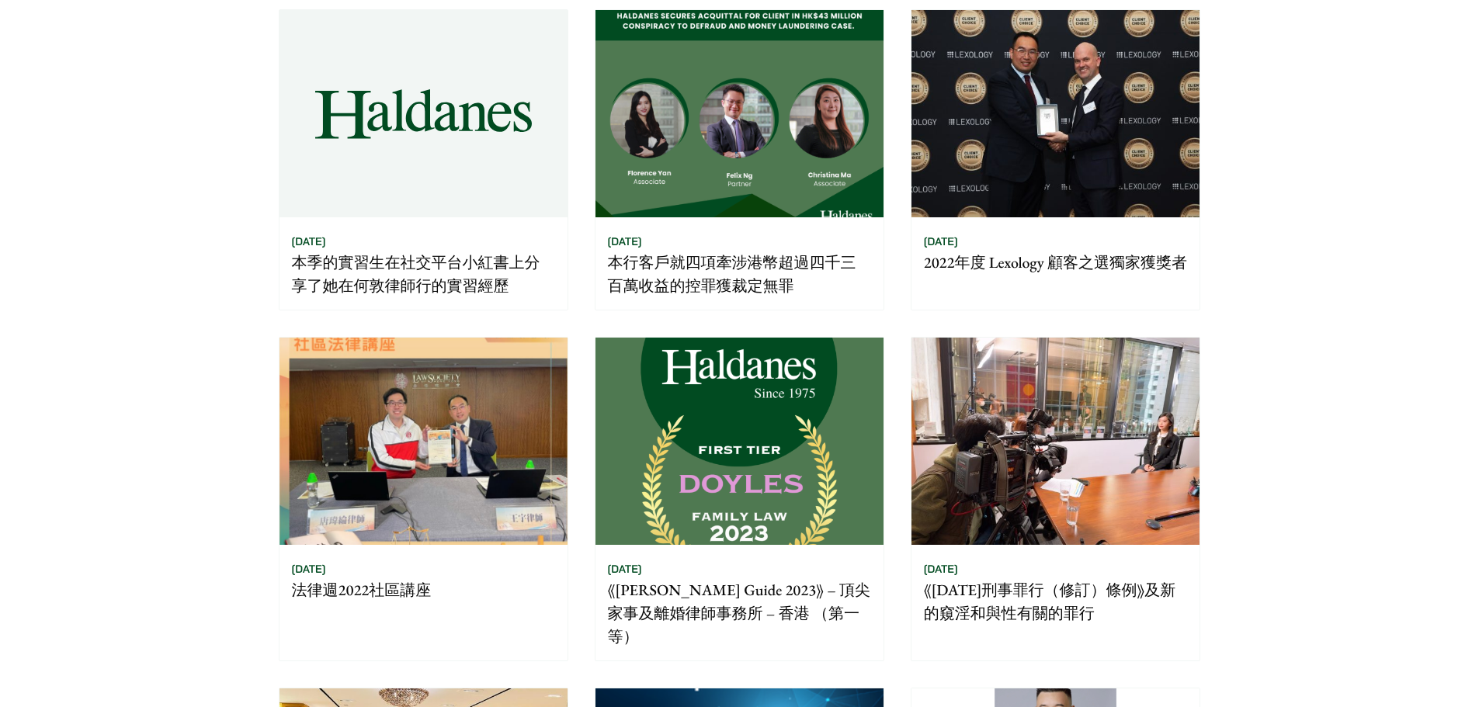
scroll to position [621, 0]
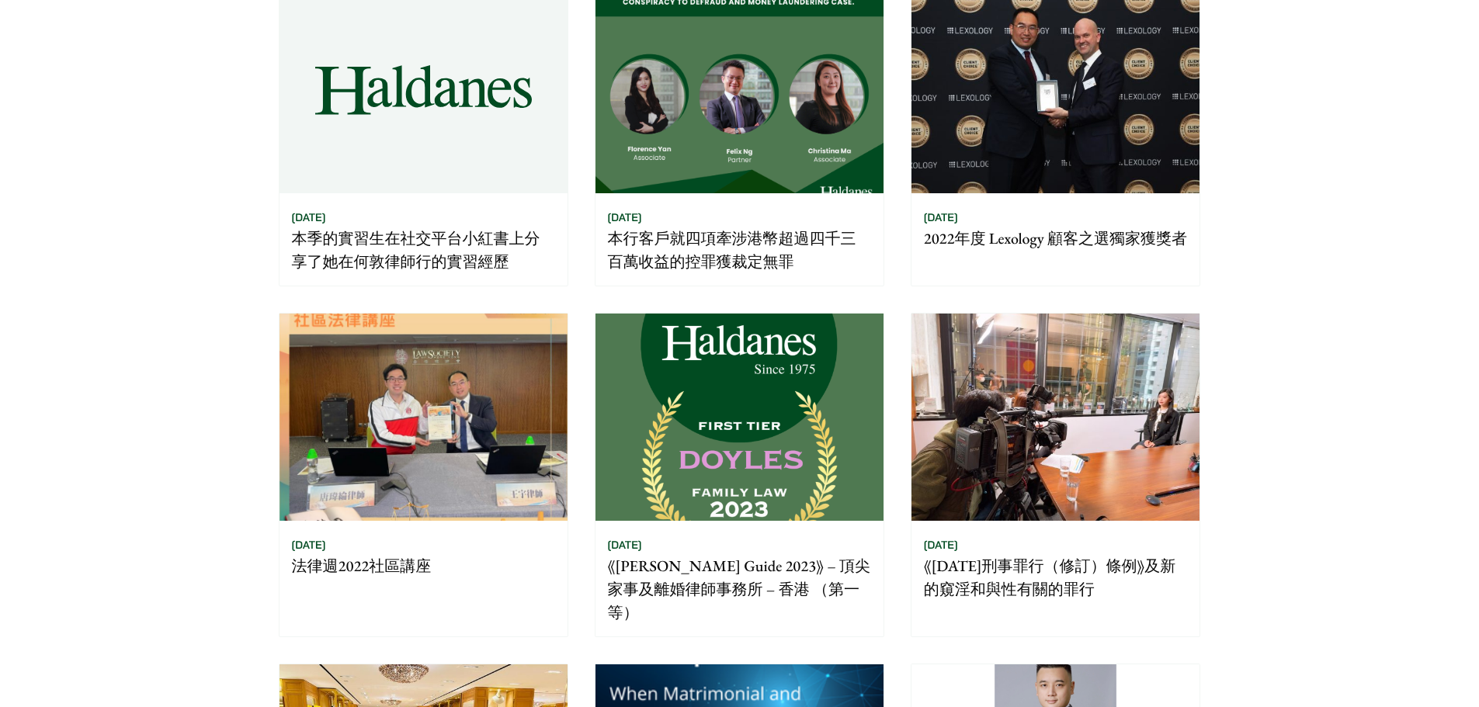
click at [1070, 429] on img at bounding box center [1056, 417] width 288 height 207
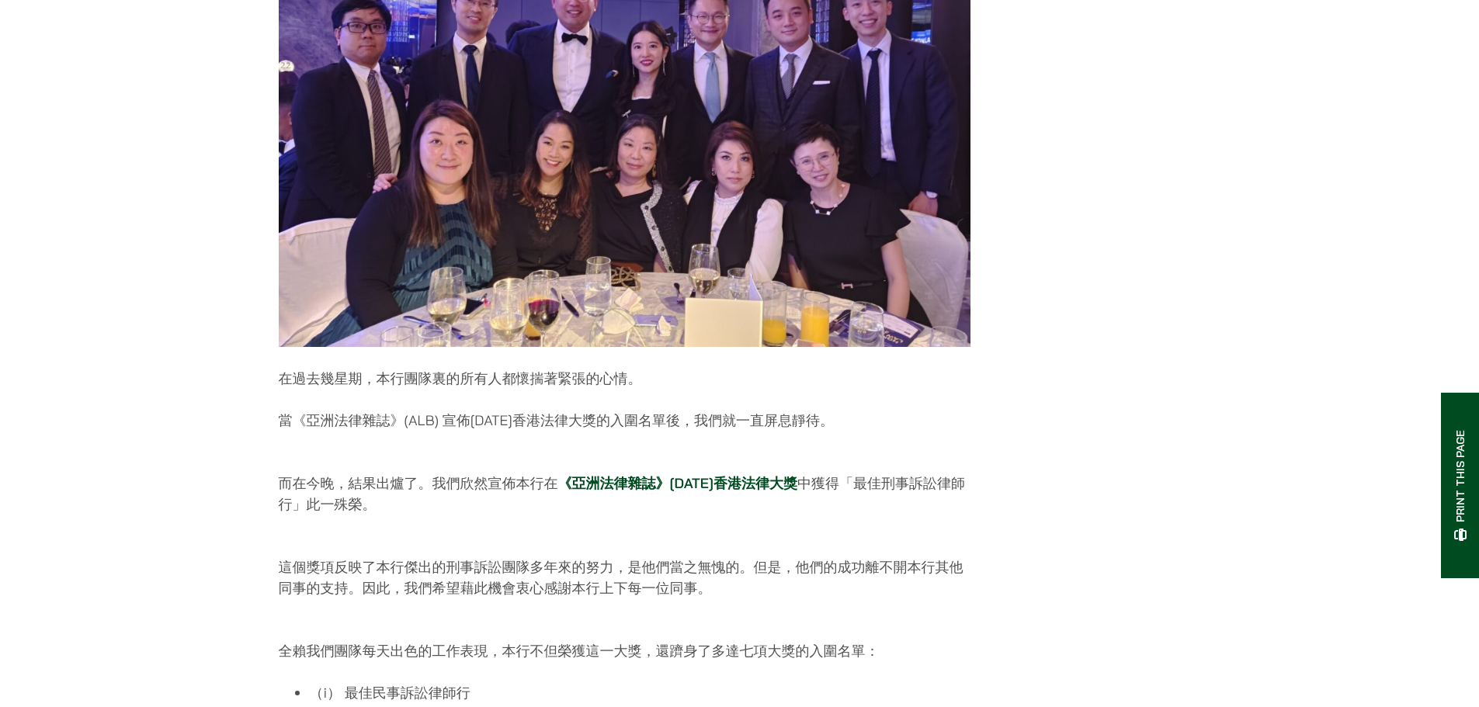
scroll to position [233, 0]
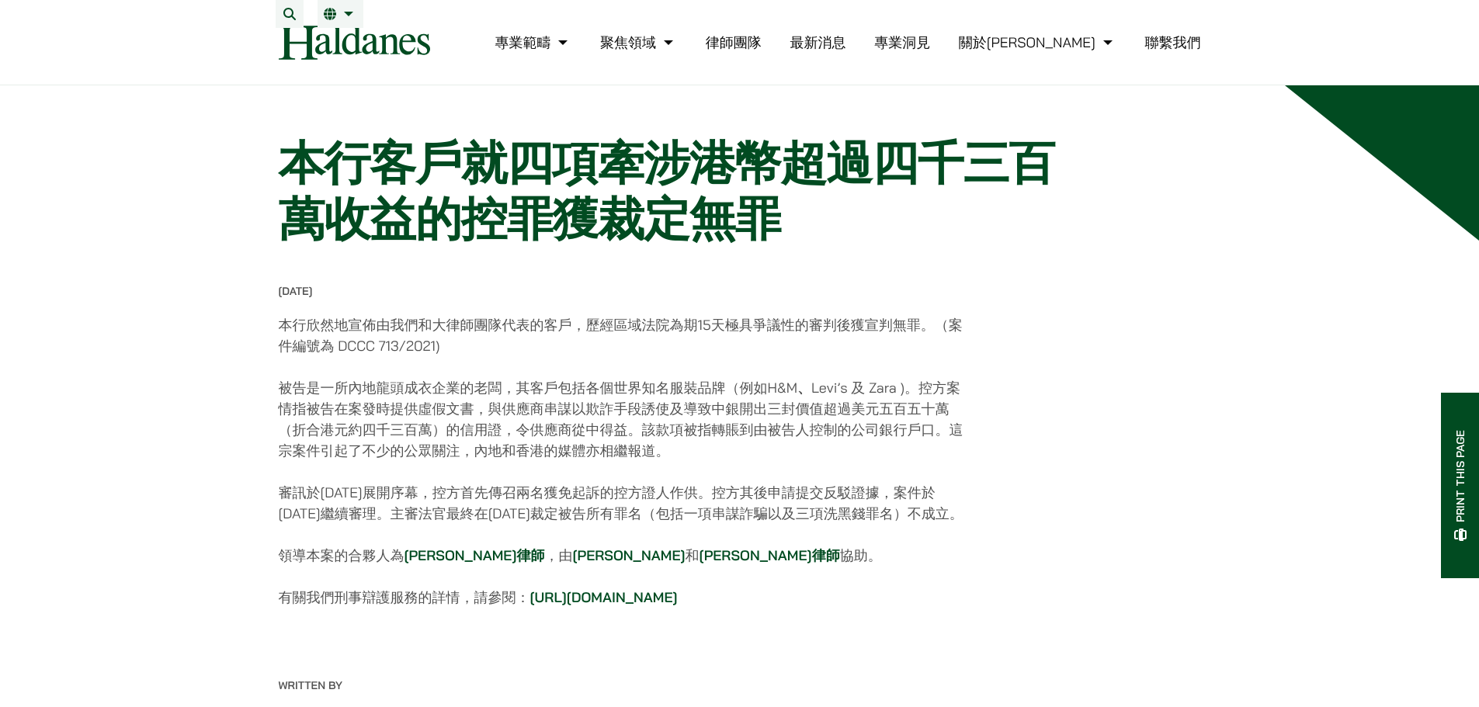
drag, startPoint x: 281, startPoint y: 333, endPoint x: 906, endPoint y: 541, distance: 657.9
click at [906, 541] on div "[DATE] 本行欣然地宣佈由我們和大律師團隊代表的客戶，歷經區域法院為期15天極具爭議性的審判後獲宣判無罪。（案件編號為 DCCC 713/2021) 被告…" at bounding box center [625, 456] width 692 height 345
click at [906, 524] on p "審訊於2022年10月10日展開序幕，控方首先傳召兩名獲免起訴的控方證人作供。控方其後申請提交反駁證據，案件於2023年4月繼續審理。主審法官最終在2023年…" at bounding box center [625, 503] width 692 height 42
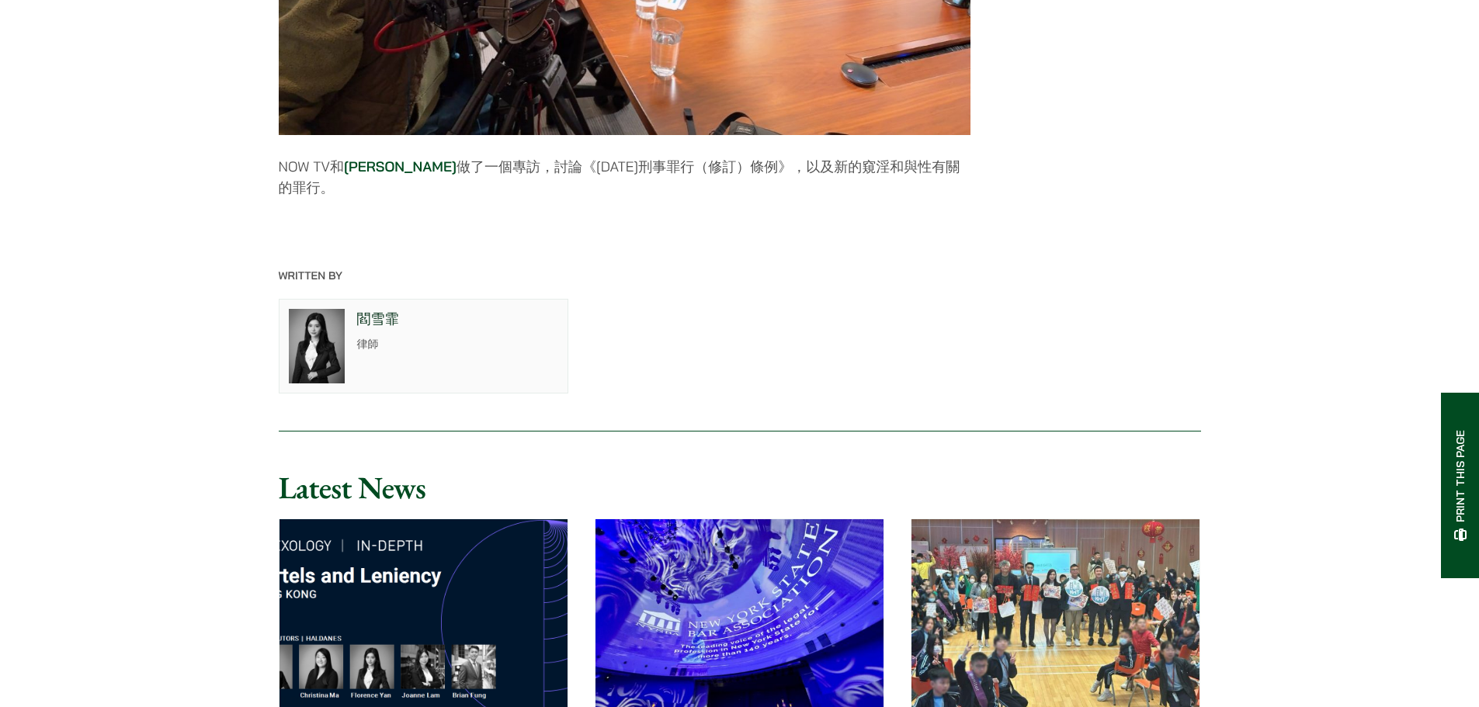
scroll to position [388, 0]
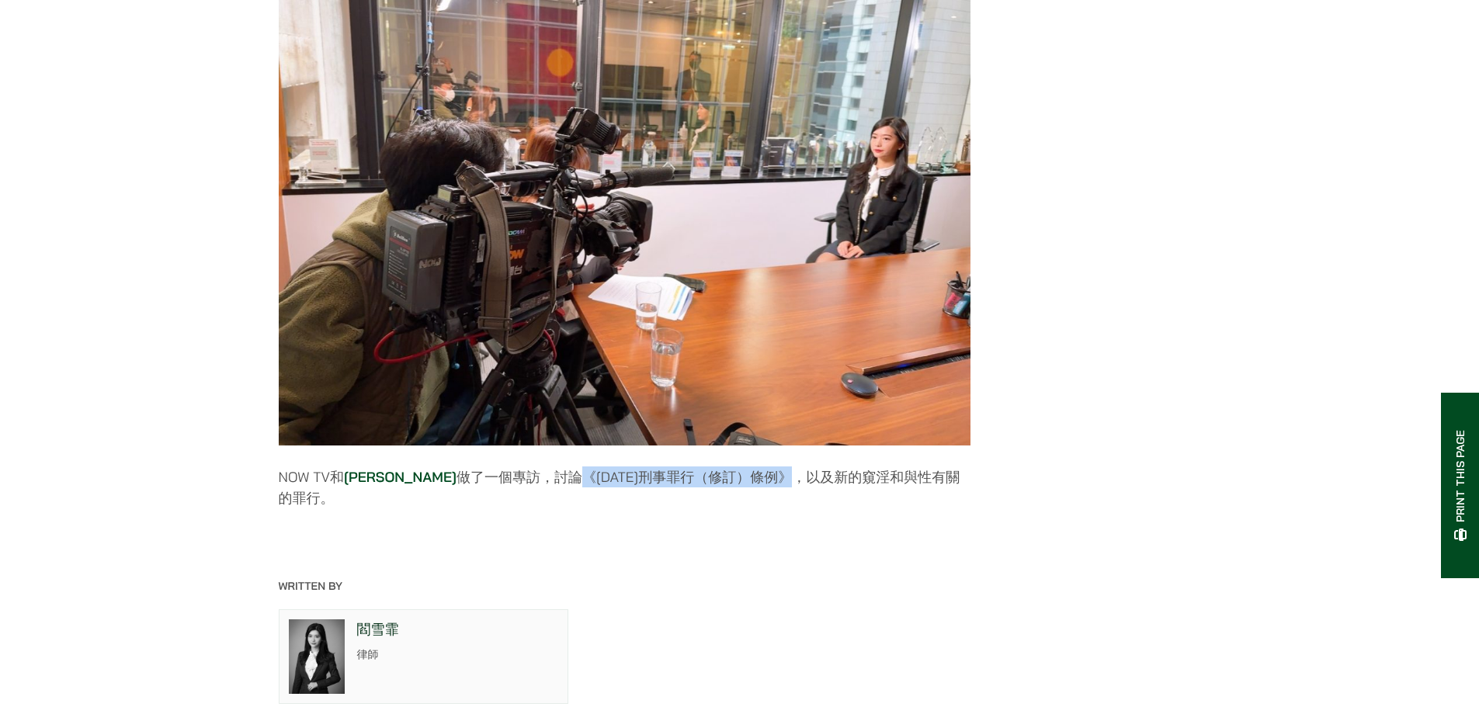
drag, startPoint x: 544, startPoint y: 492, endPoint x: 746, endPoint y: 491, distance: 202.7
click at [746, 491] on p "NOW TV和 [PERSON_NAME] 做了一個專訪，討論《[DATE]刑事罪行（修訂）條例》，以及新的窺淫和與性有關的罪行。" at bounding box center [625, 488] width 692 height 42
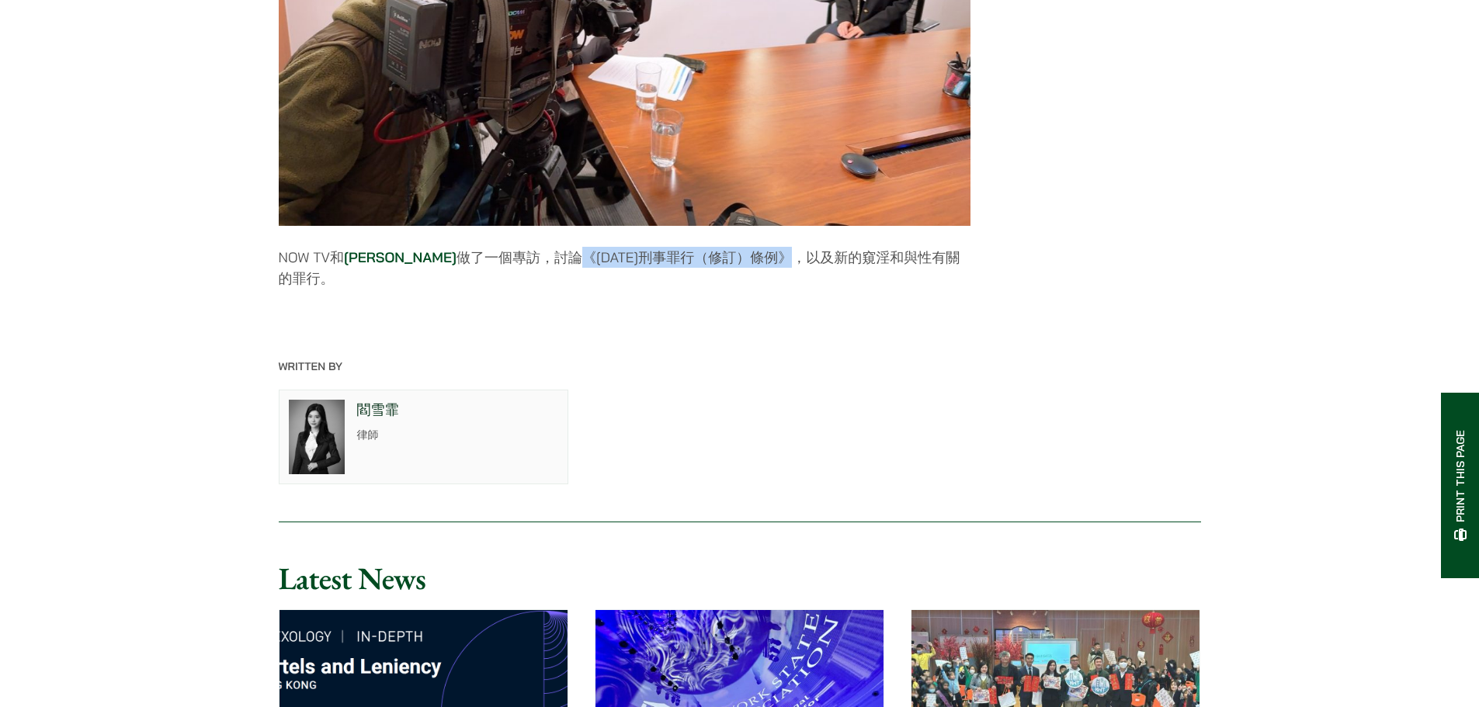
scroll to position [621, 0]
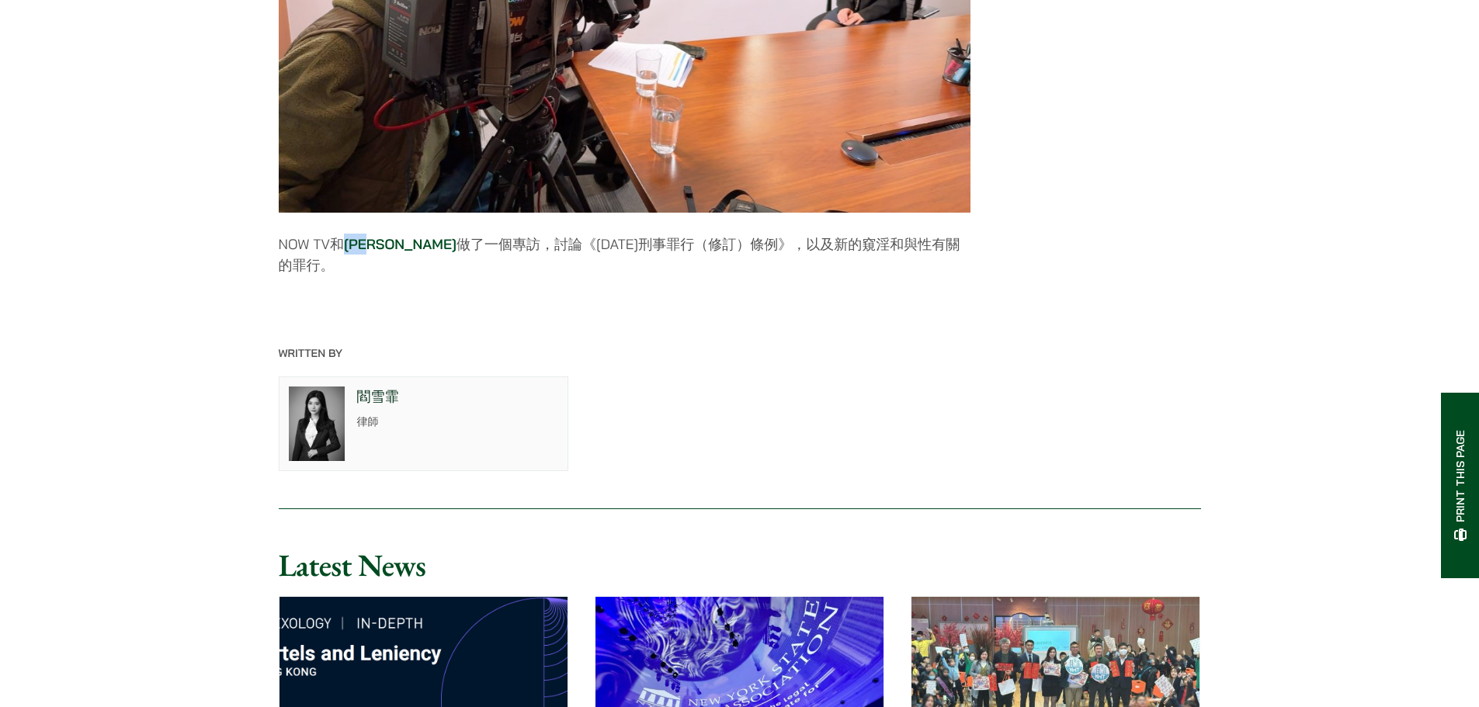
drag, startPoint x: 344, startPoint y: 241, endPoint x: 388, endPoint y: 255, distance: 45.7
copy link "閻雪霏"
